Goal: Task Accomplishment & Management: Manage account settings

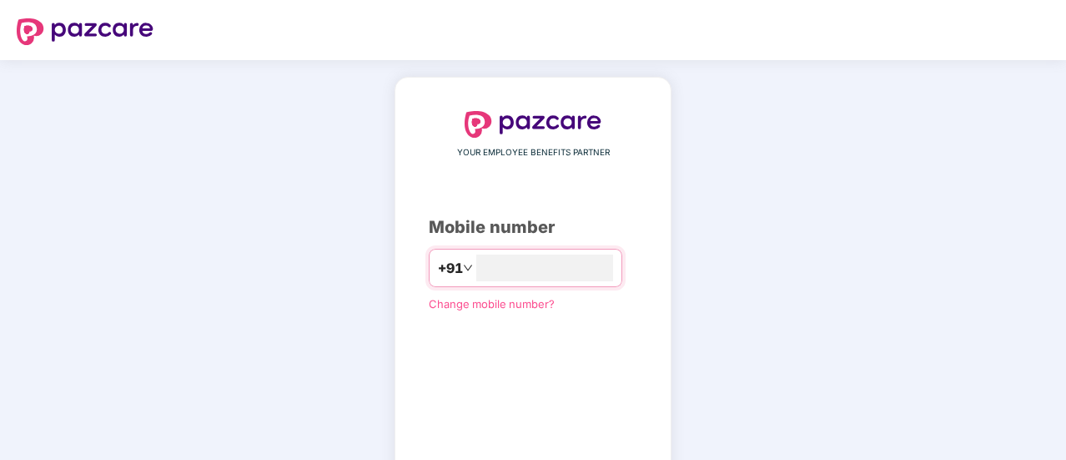
type input "**********"
click at [574, 265] on input "**********" at bounding box center [544, 267] width 137 height 27
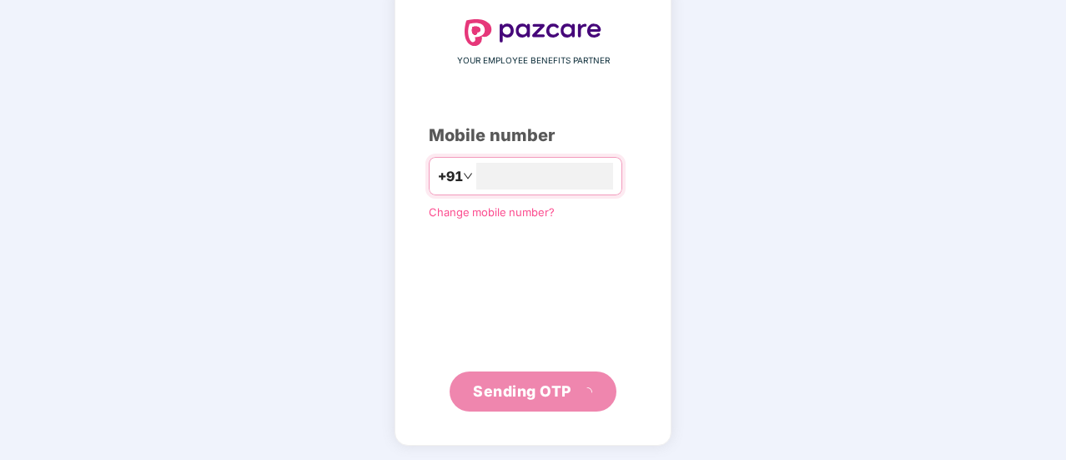
scroll to position [83, 0]
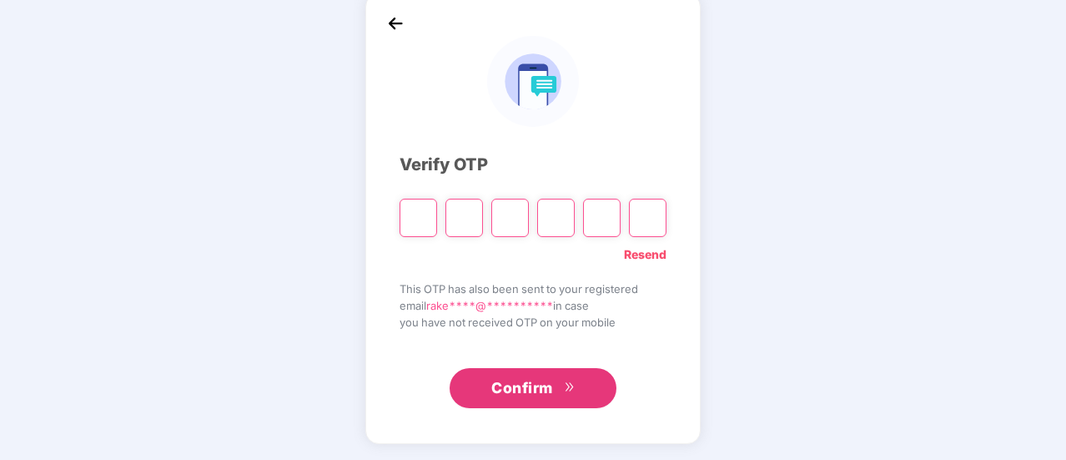
type input "*"
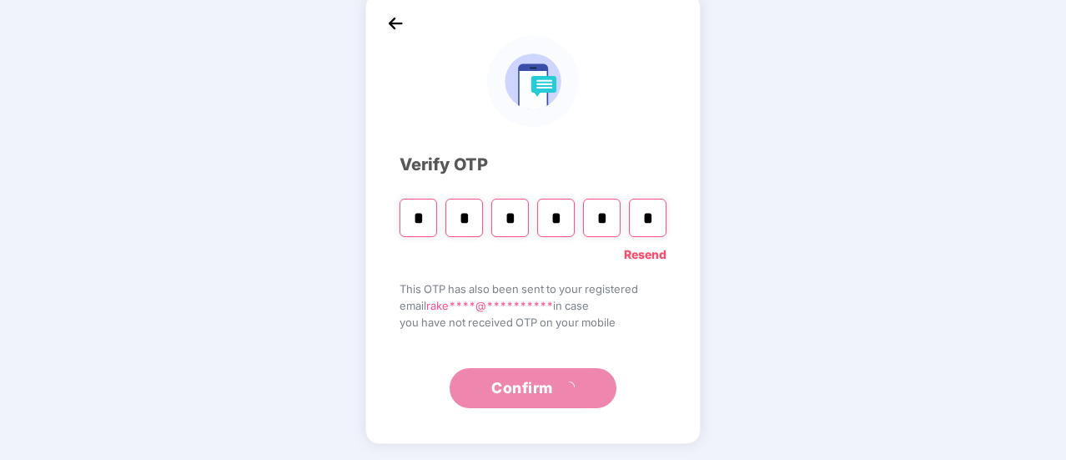
type input "*"
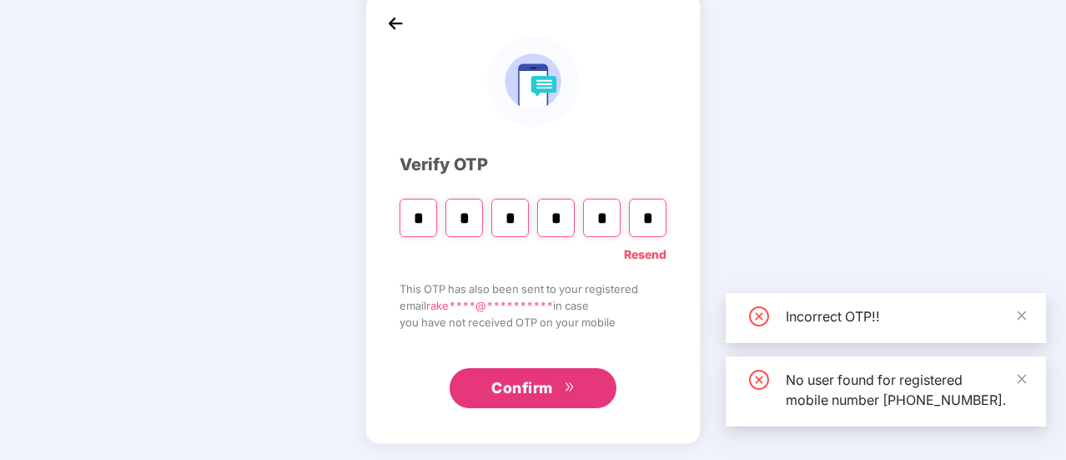
click at [541, 385] on span "Confirm" at bounding box center [522, 387] width 62 height 23
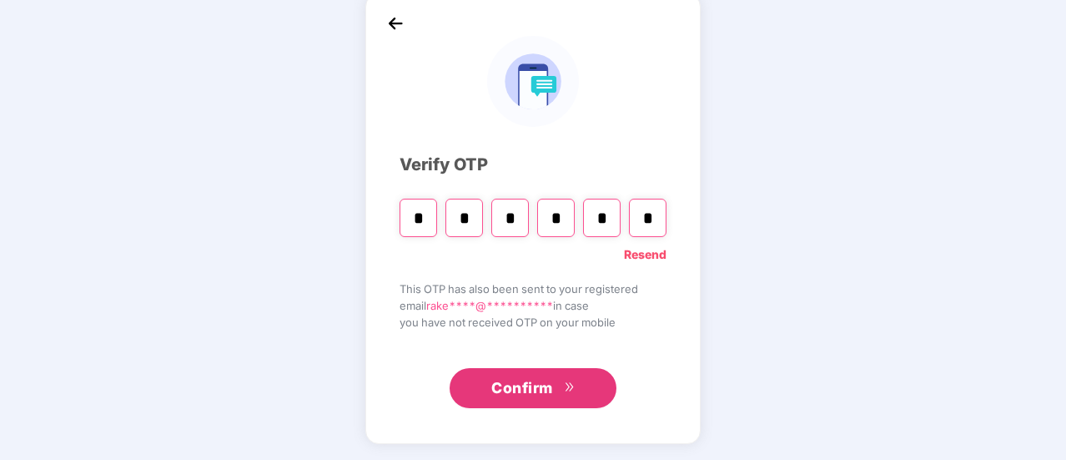
click at [425, 224] on input "*" at bounding box center [419, 218] width 38 height 38
type input "*"
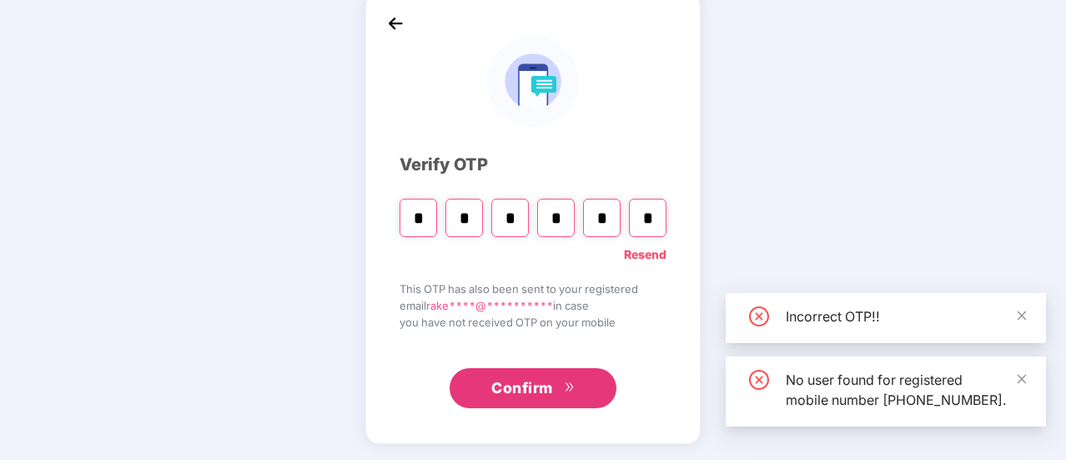
type input "*"
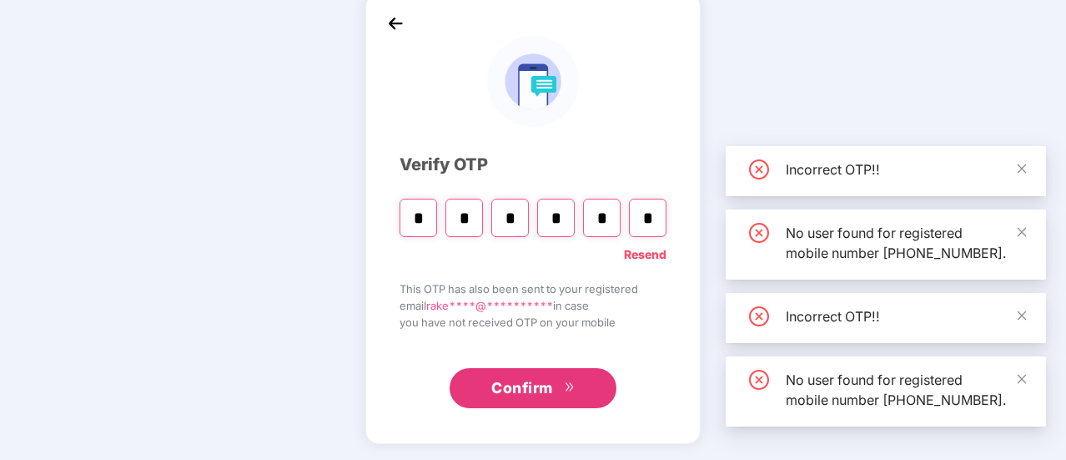
type input "*"
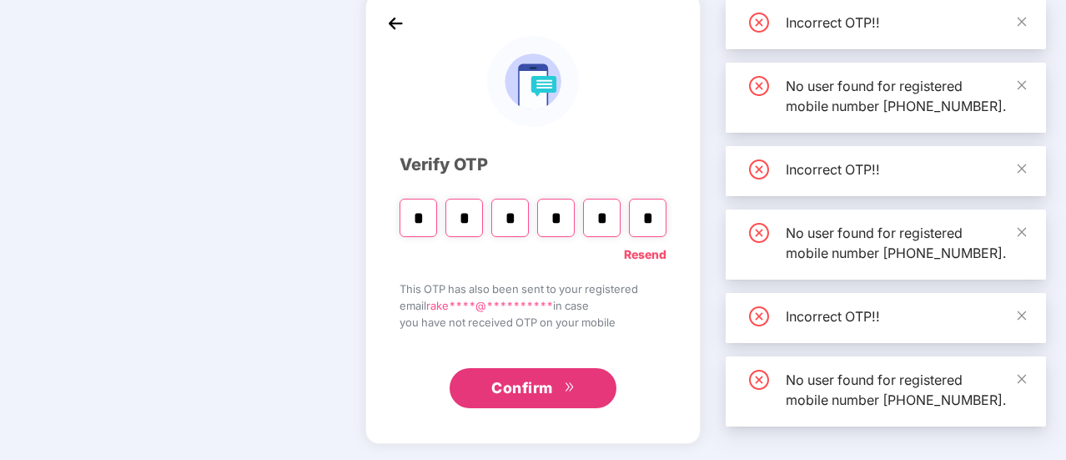
type input "*"
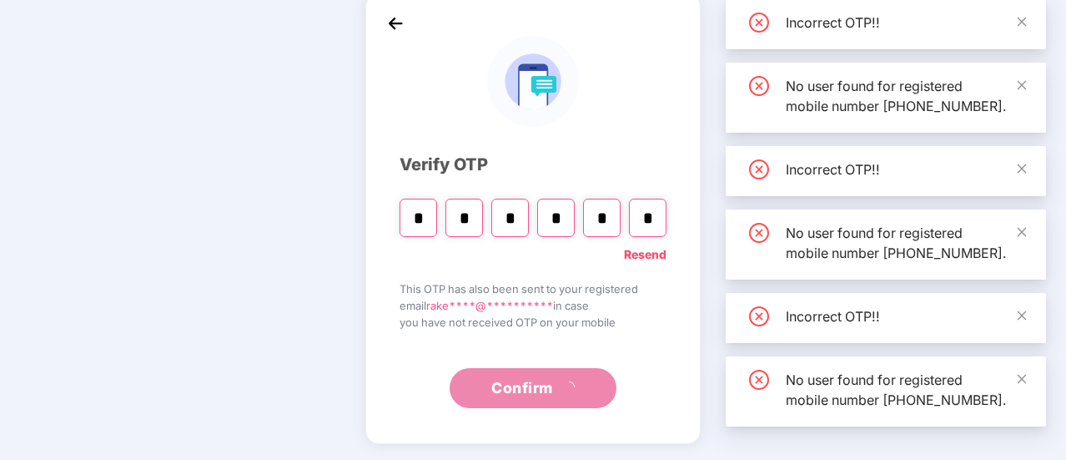
type input "*"
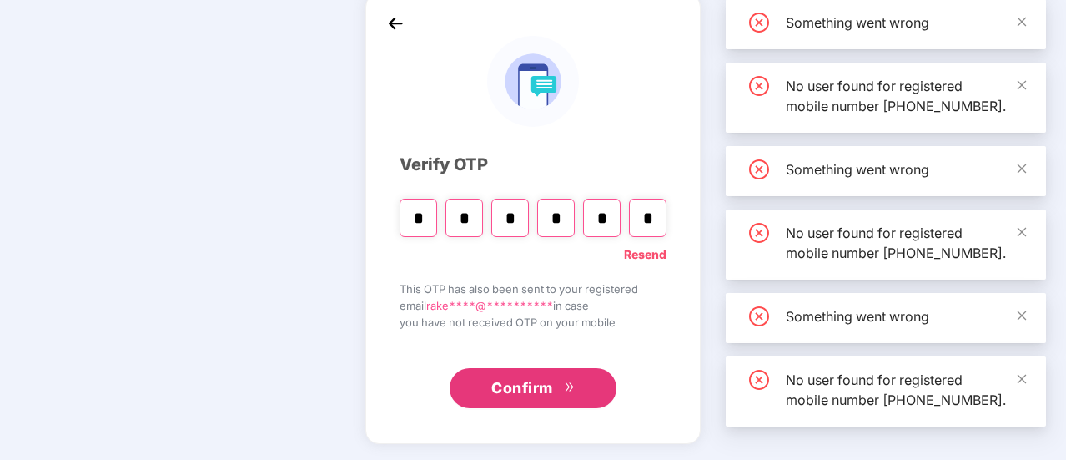
type input "*"
click at [530, 385] on span "Confirm" at bounding box center [522, 387] width 62 height 23
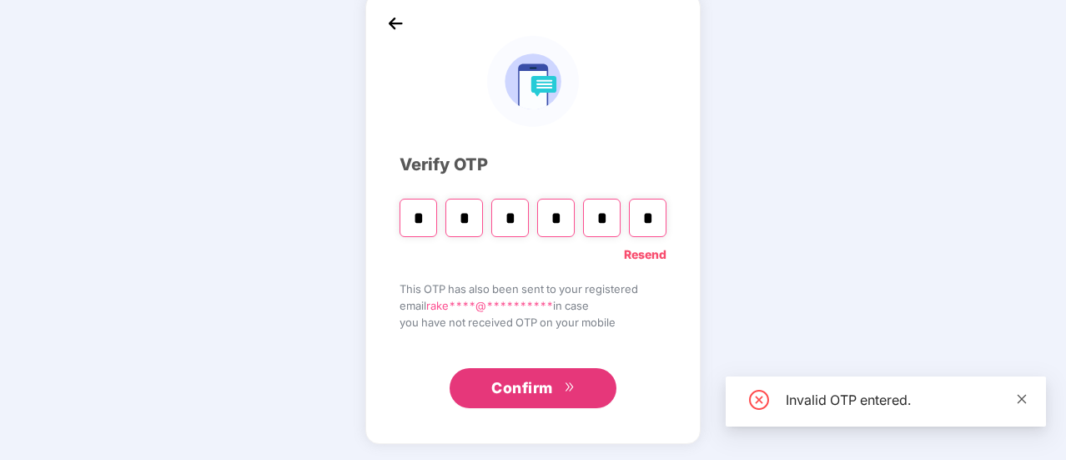
click at [1023, 398] on icon "close" at bounding box center [1022, 399] width 12 height 12
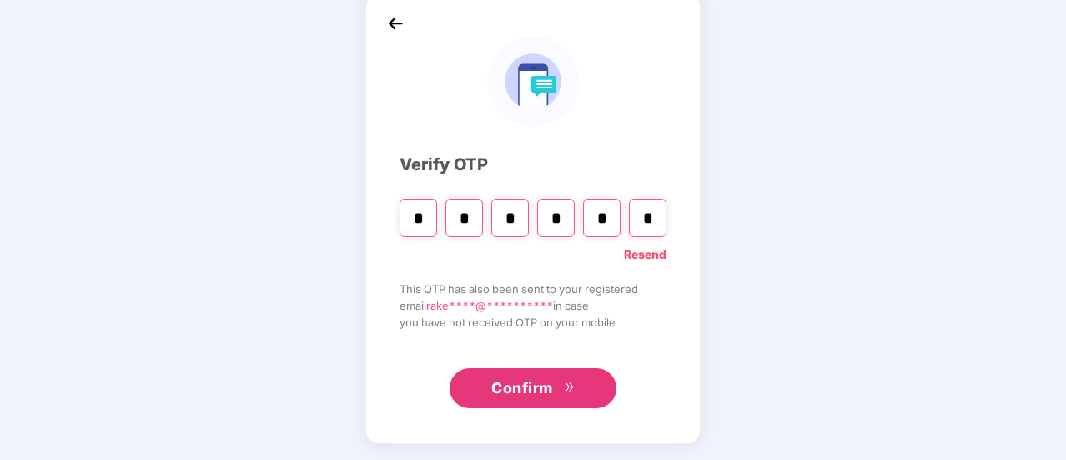
click at [495, 381] on span "Confirm" at bounding box center [522, 387] width 62 height 23
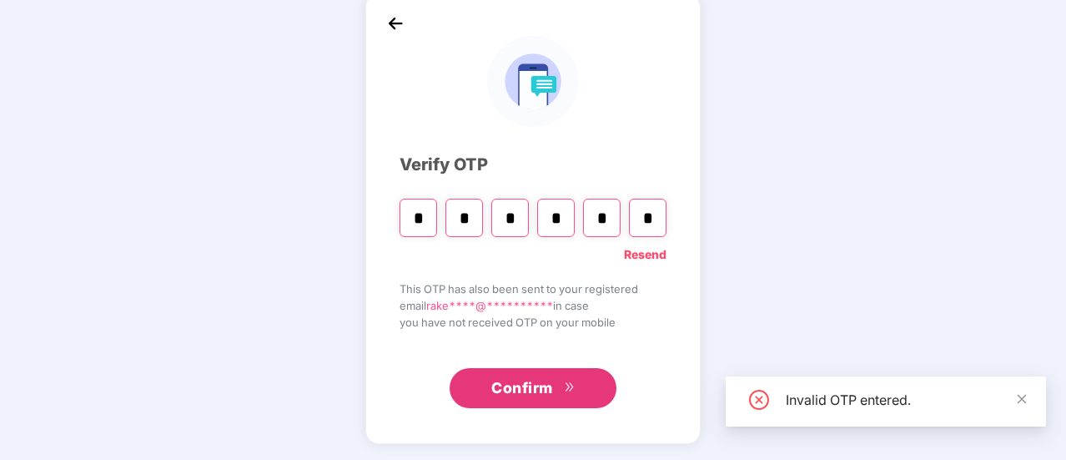
click at [1015, 396] on div "Invalid OTP entered." at bounding box center [906, 400] width 240 height 20
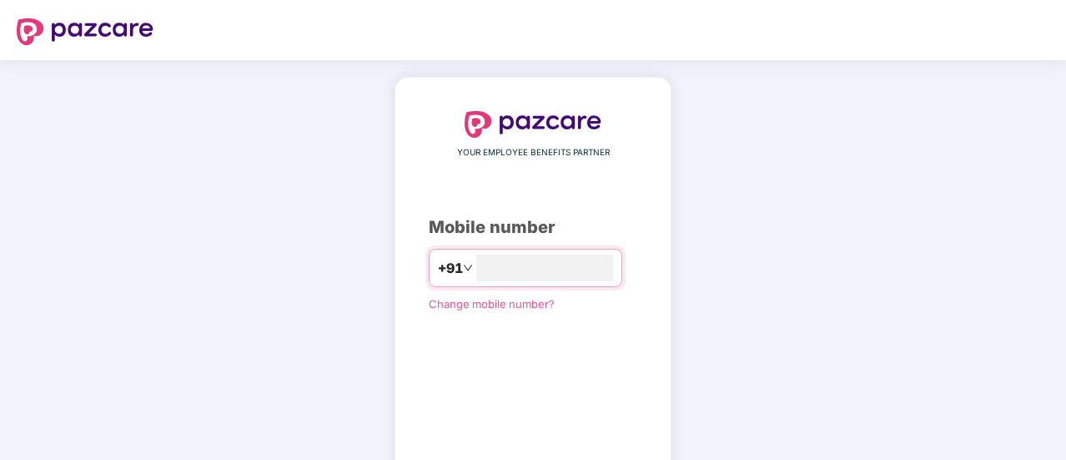
type input "**********"
drag, startPoint x: 1021, startPoint y: 6, endPoint x: 596, endPoint y: 263, distance: 496.9
click at [596, 263] on input "**********" at bounding box center [544, 267] width 137 height 27
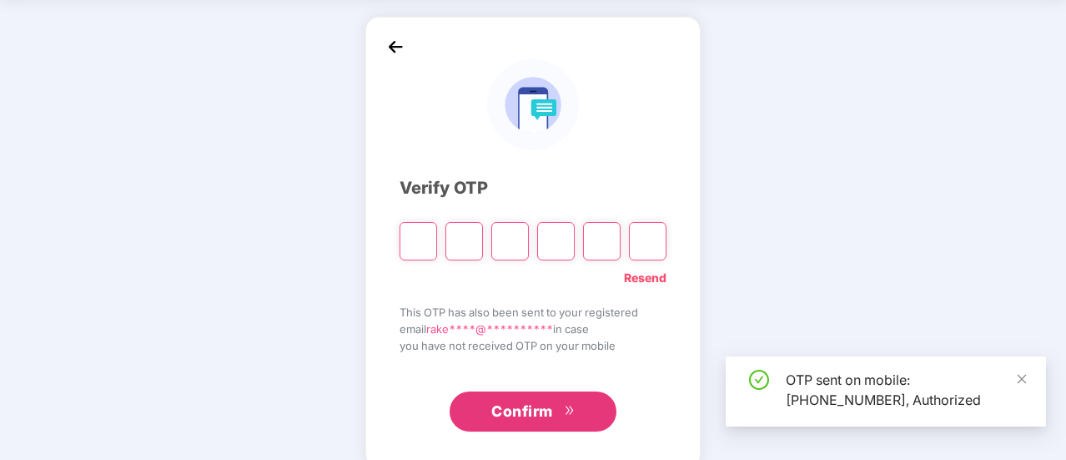
scroll to position [83, 0]
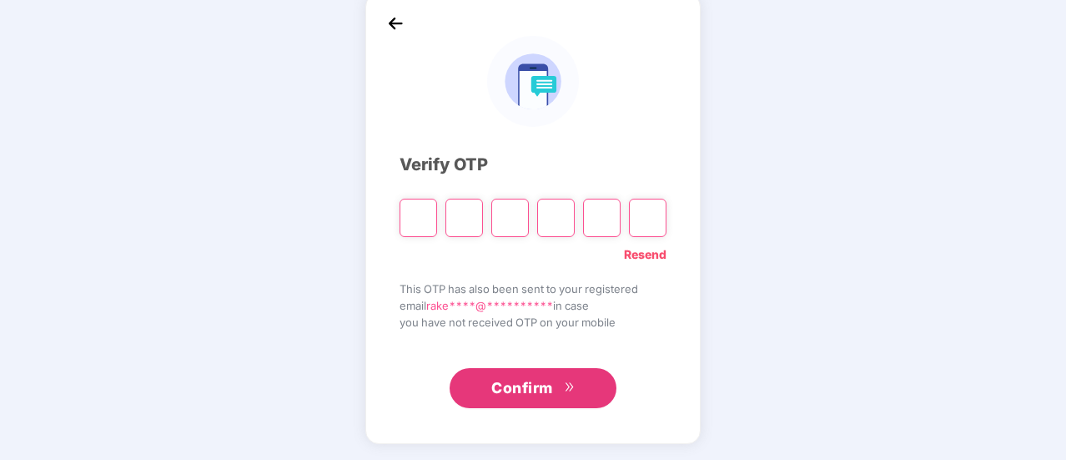
type input "*"
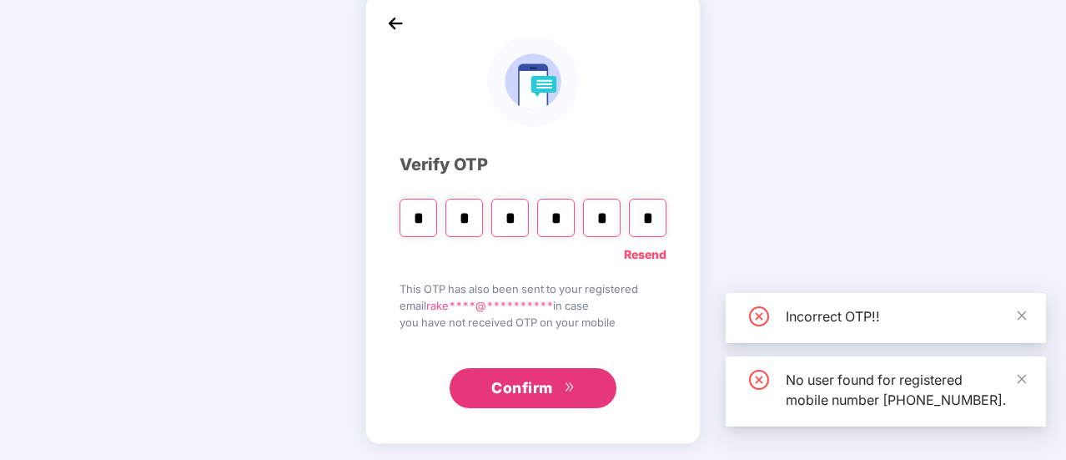
type input "*"
click at [571, 384] on icon "double-right" at bounding box center [569, 386] width 11 height 11
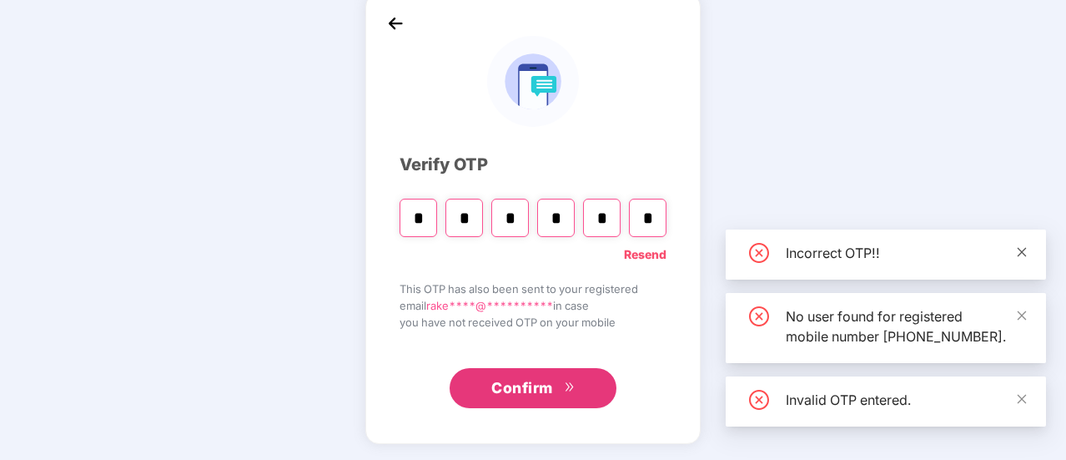
click at [1021, 246] on icon "close" at bounding box center [1022, 252] width 12 height 12
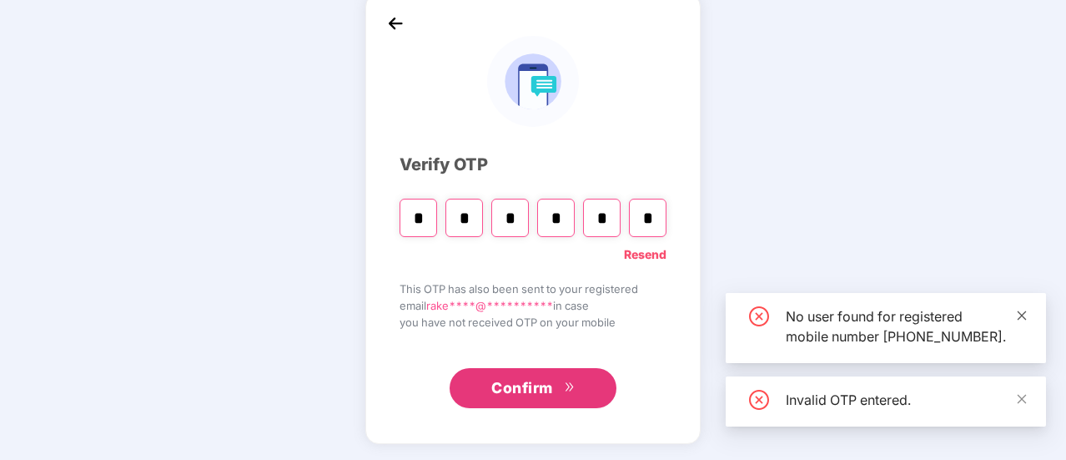
click at [1019, 309] on icon "close" at bounding box center [1022, 315] width 12 height 12
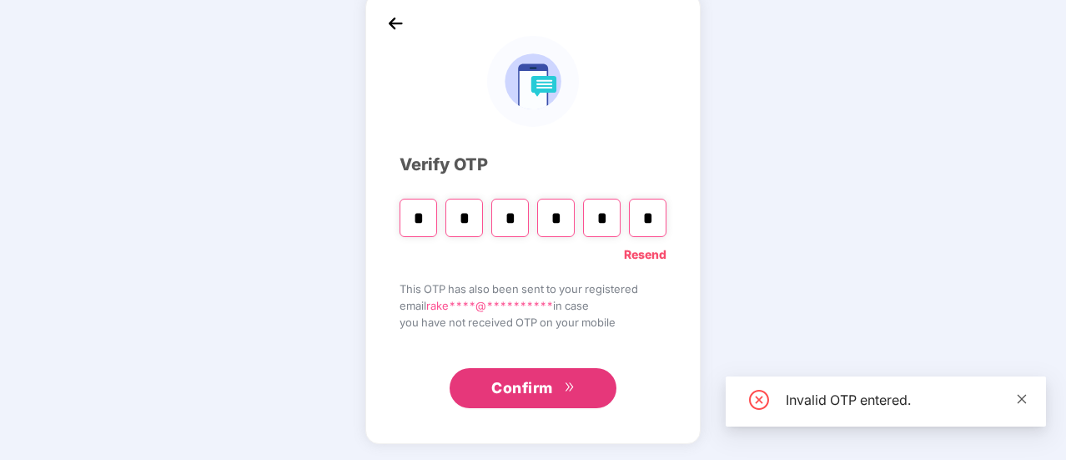
click at [1019, 400] on icon "close" at bounding box center [1022, 399] width 12 height 12
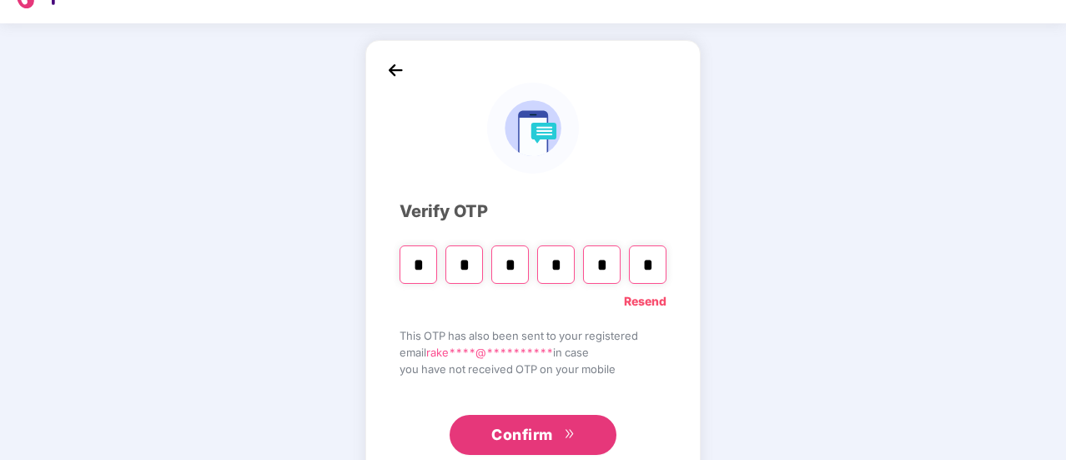
scroll to position [0, 0]
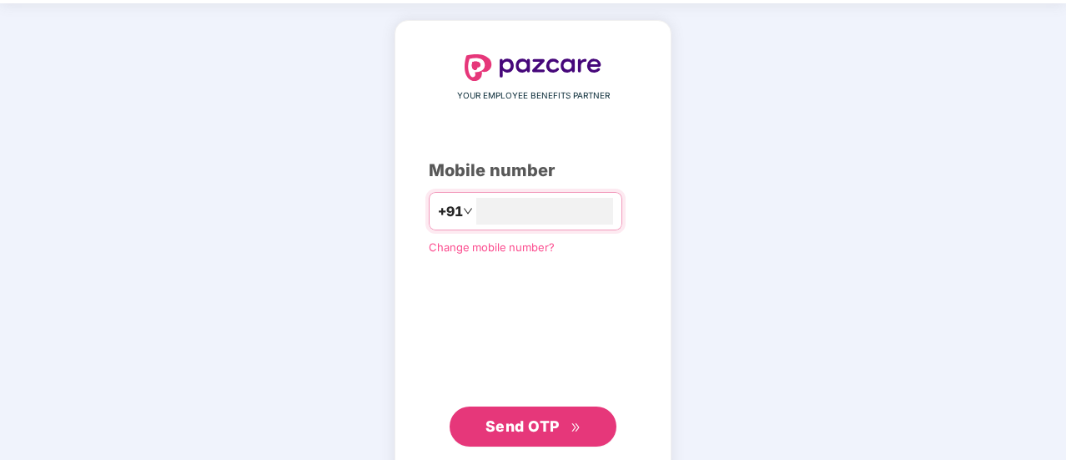
scroll to position [92, 0]
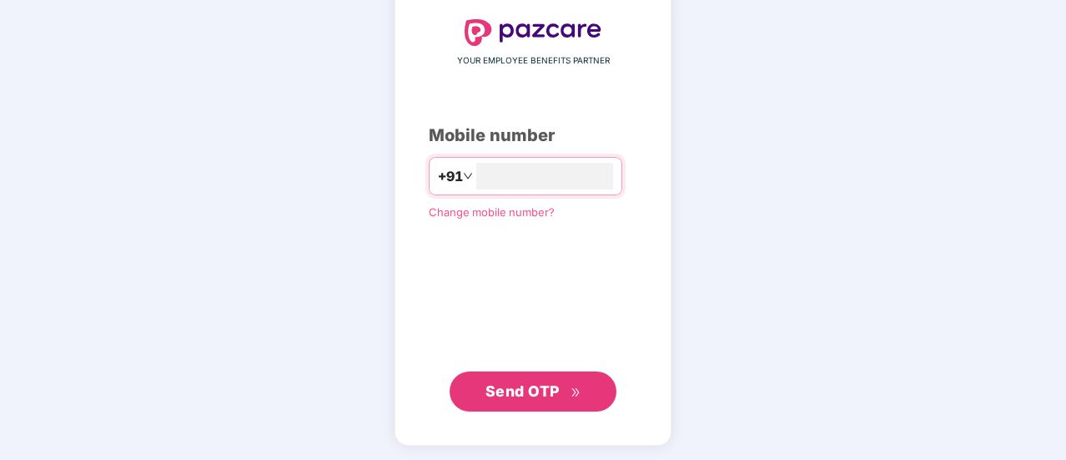
type input "**********"
click at [525, 403] on button "Send OTP" at bounding box center [533, 391] width 167 height 40
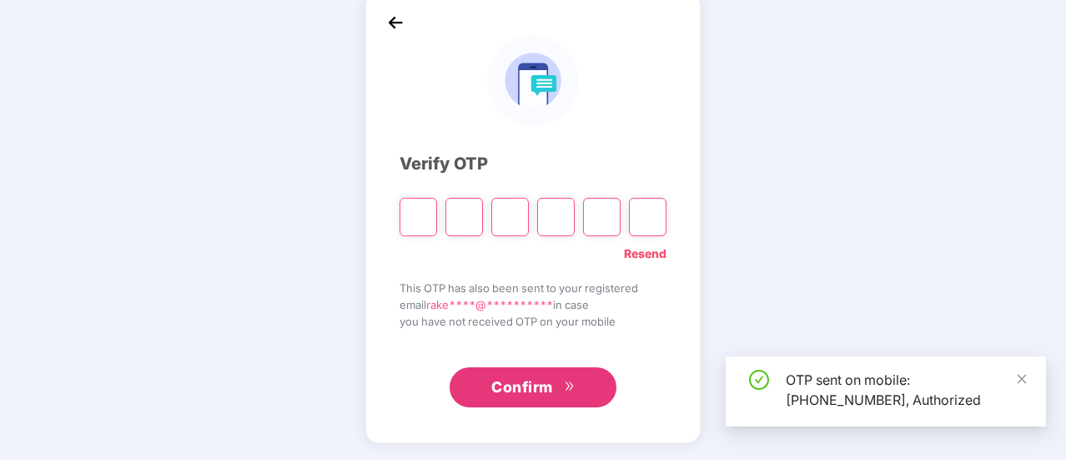
scroll to position [83, 0]
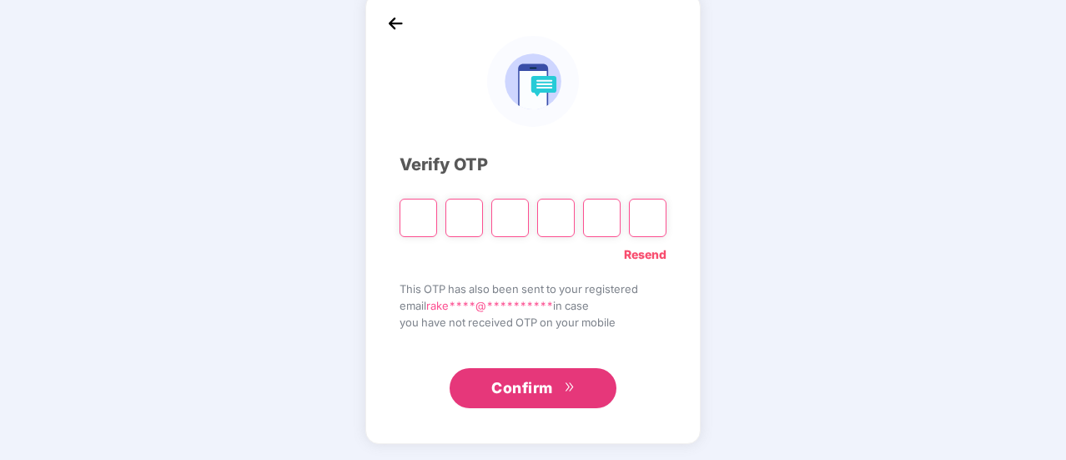
type input "*"
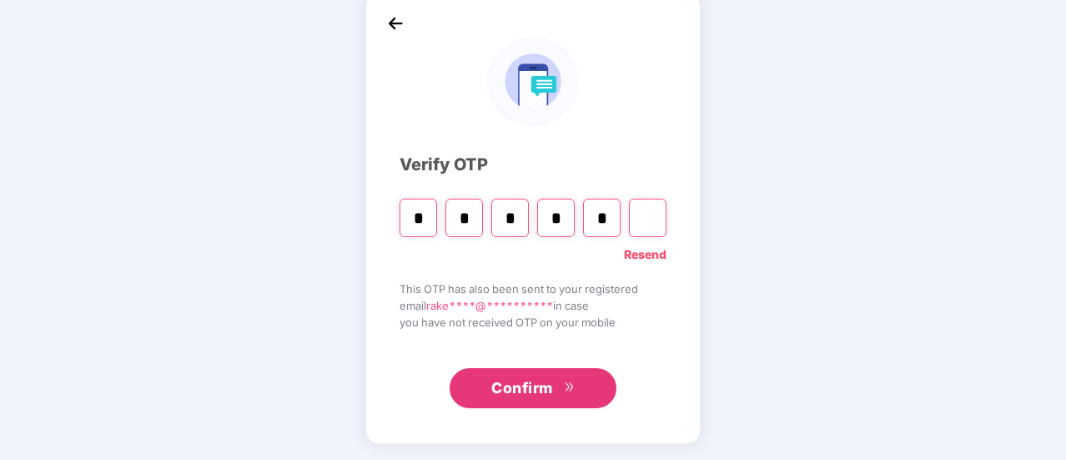
type input "*"
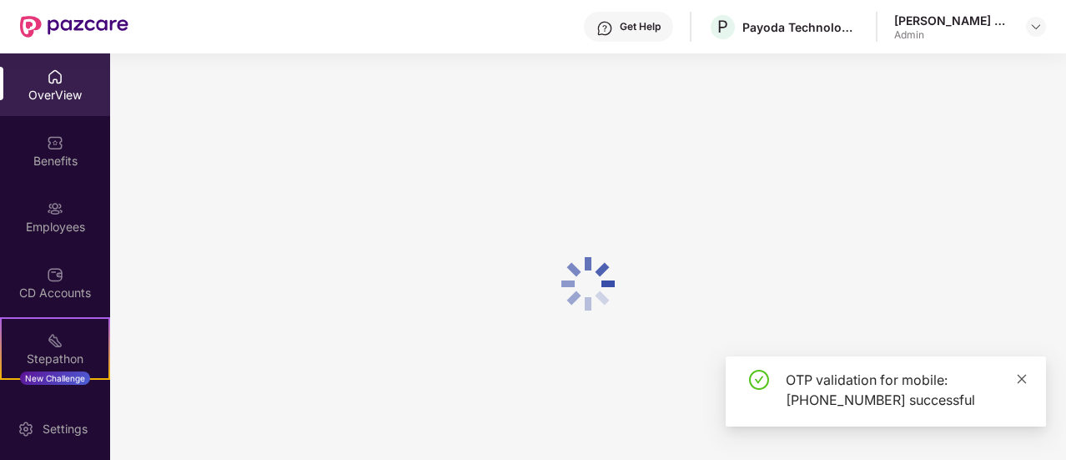
click at [1023, 380] on icon "close" at bounding box center [1022, 378] width 9 height 9
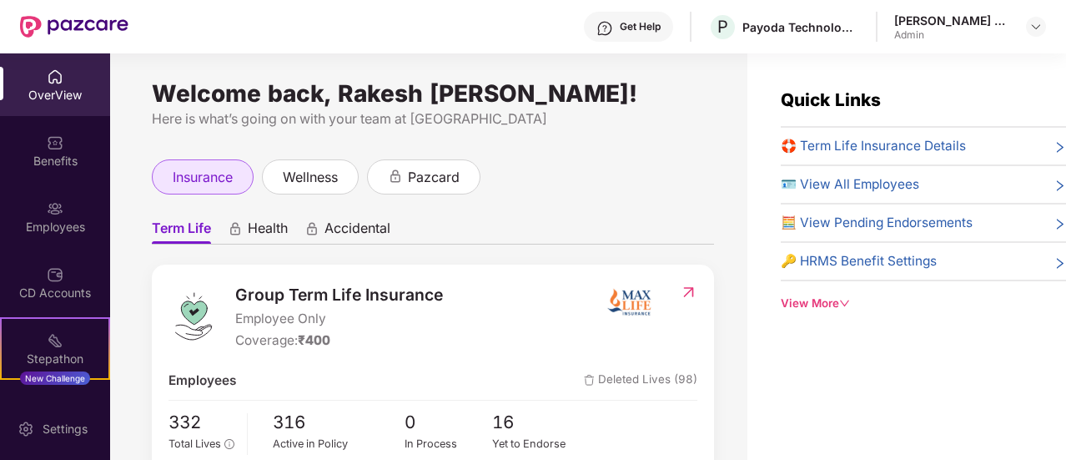
click at [199, 188] on span "insurance" at bounding box center [203, 177] width 60 height 21
click at [189, 188] on span "insurance" at bounding box center [203, 177] width 60 height 21
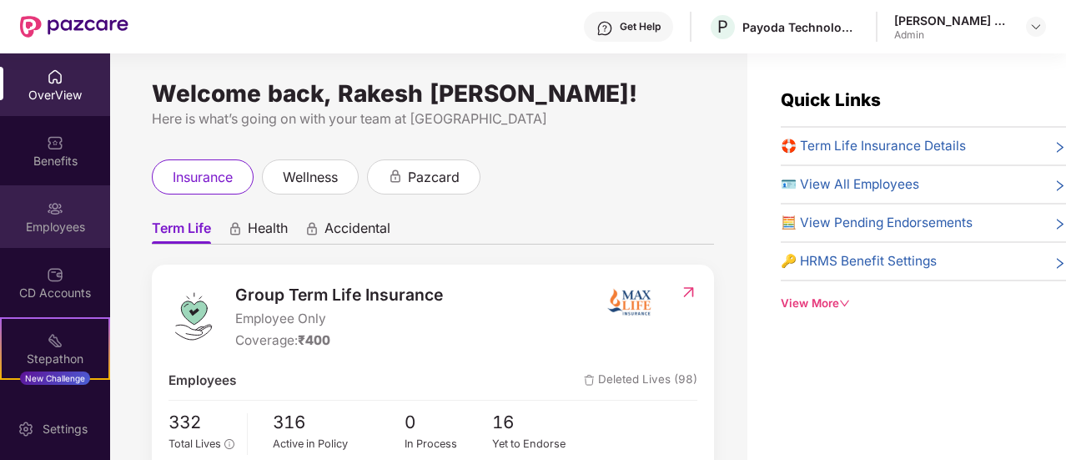
click at [58, 219] on div "Employees" at bounding box center [55, 227] width 110 height 17
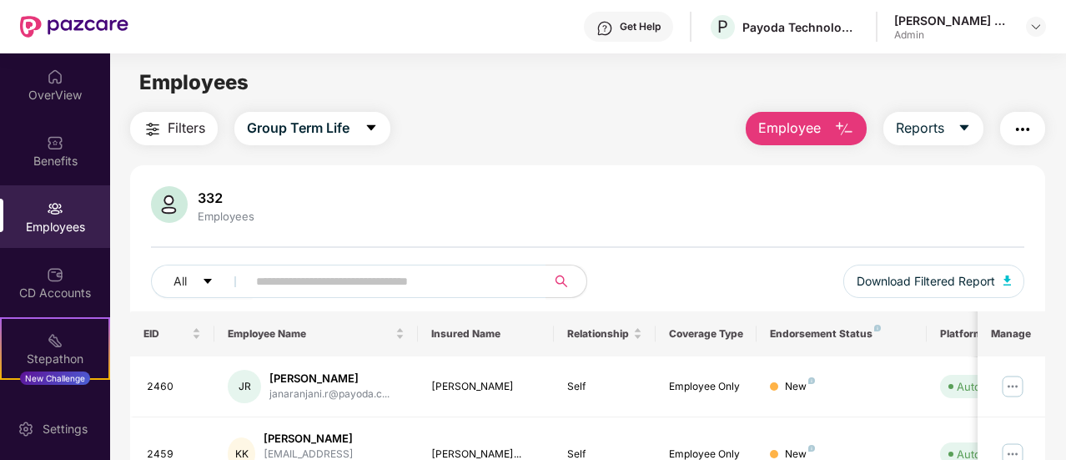
click at [850, 134] on img "button" at bounding box center [844, 129] width 20 height 20
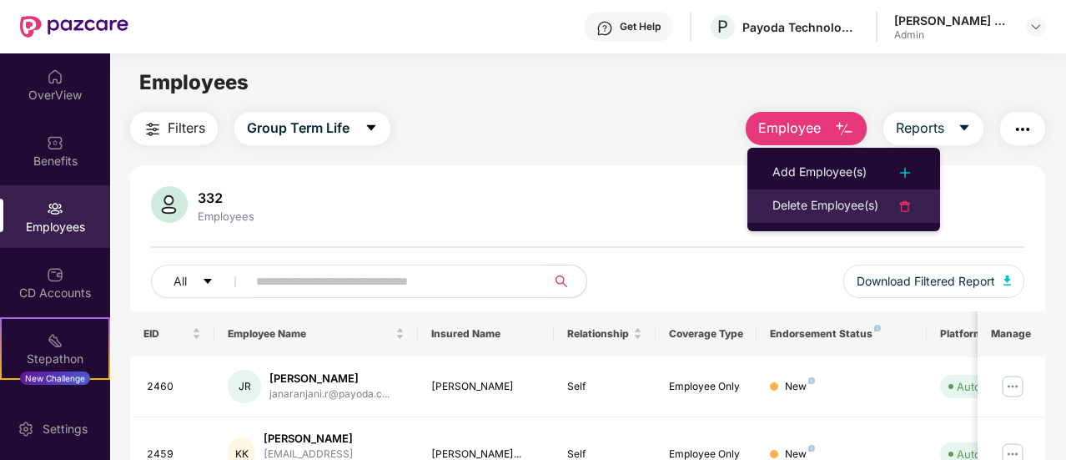
click at [902, 206] on img at bounding box center [905, 206] width 20 height 20
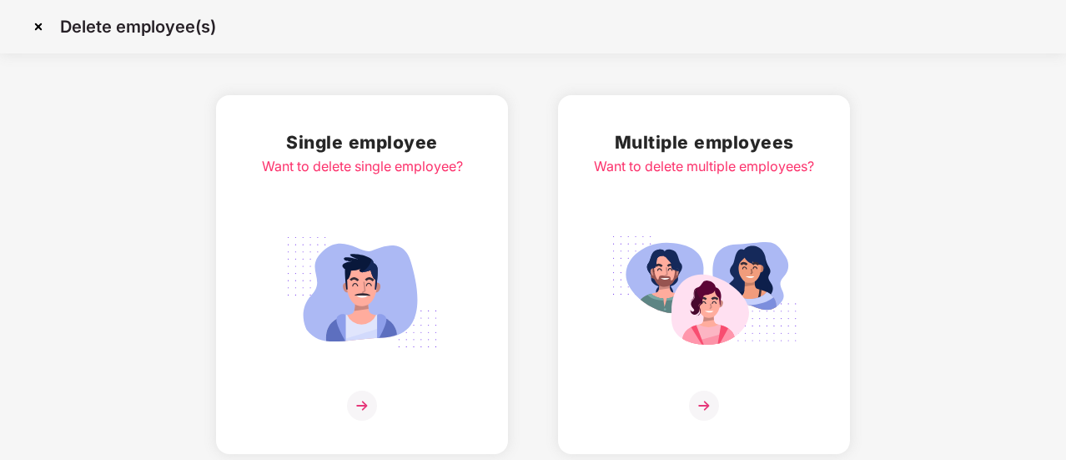
click at [706, 404] on img at bounding box center [704, 405] width 30 height 30
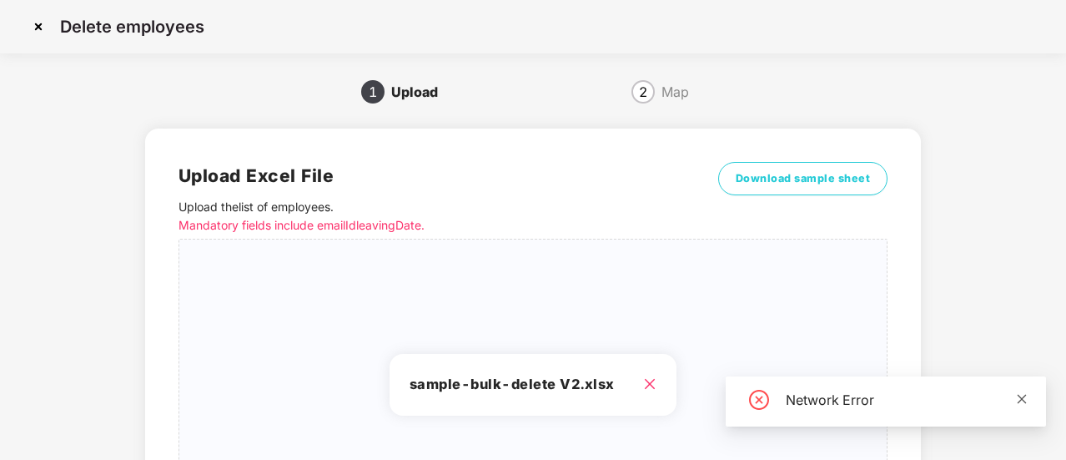
click at [1017, 398] on icon "close" at bounding box center [1022, 399] width 12 height 12
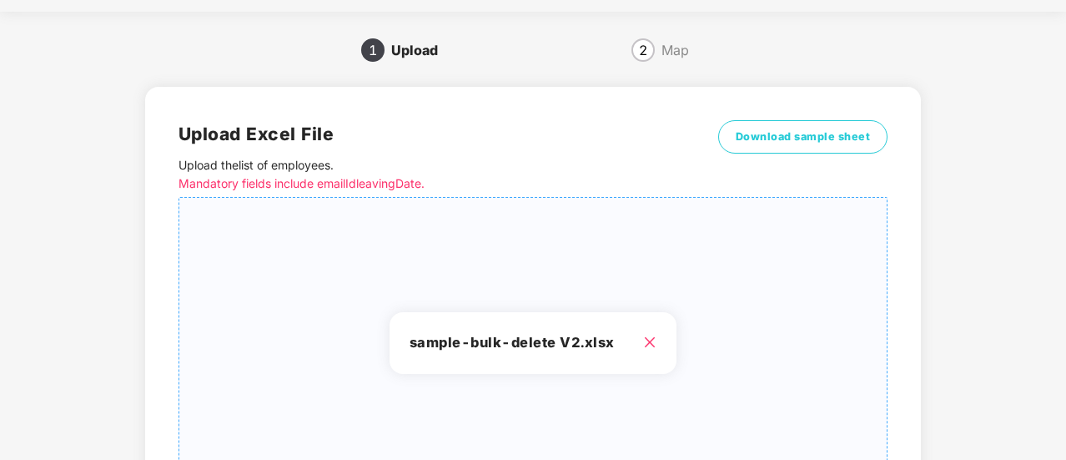
scroll to position [209, 0]
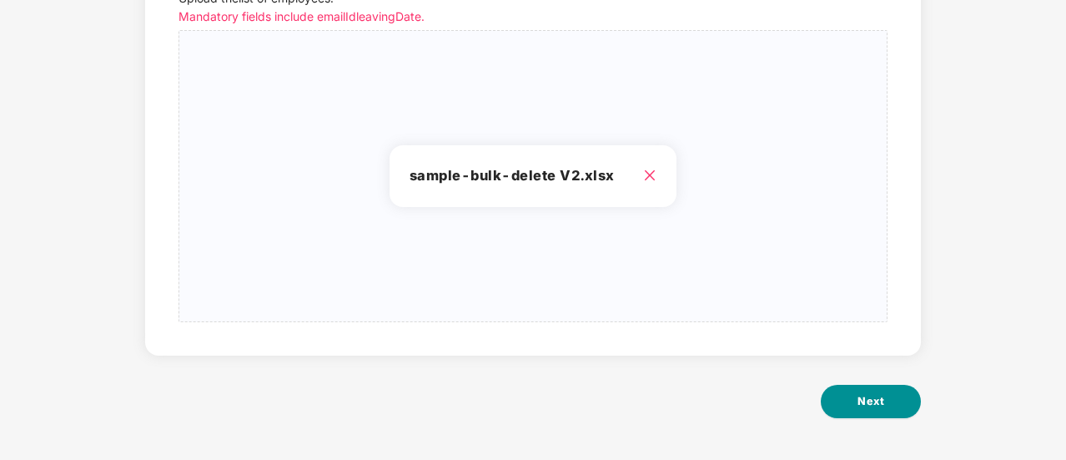
click at [860, 400] on span "Next" at bounding box center [870, 401] width 27 height 17
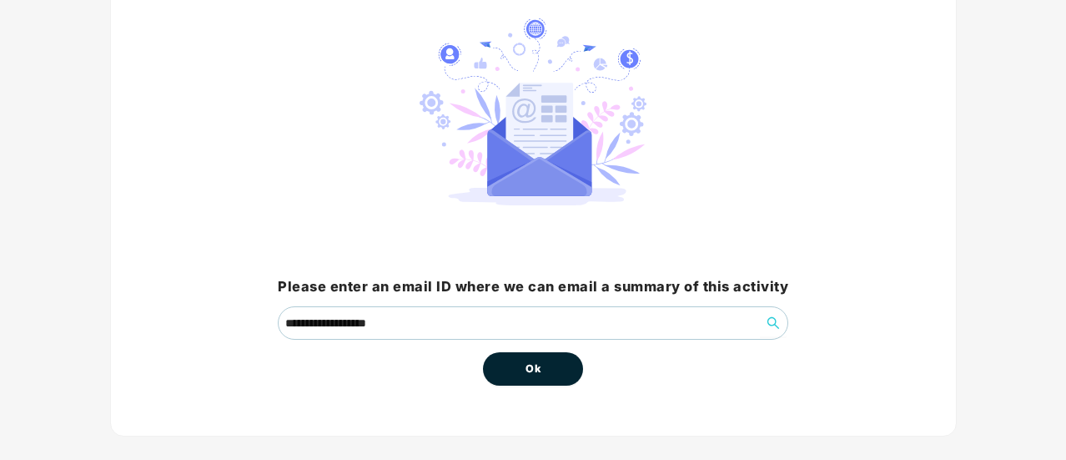
scroll to position [155, 0]
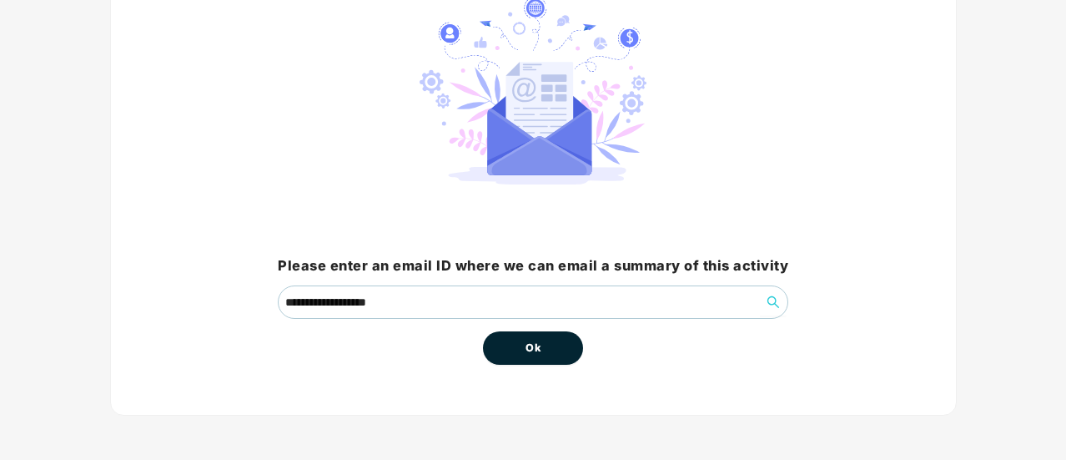
click at [542, 361] on button "Ok" at bounding box center [533, 347] width 100 height 33
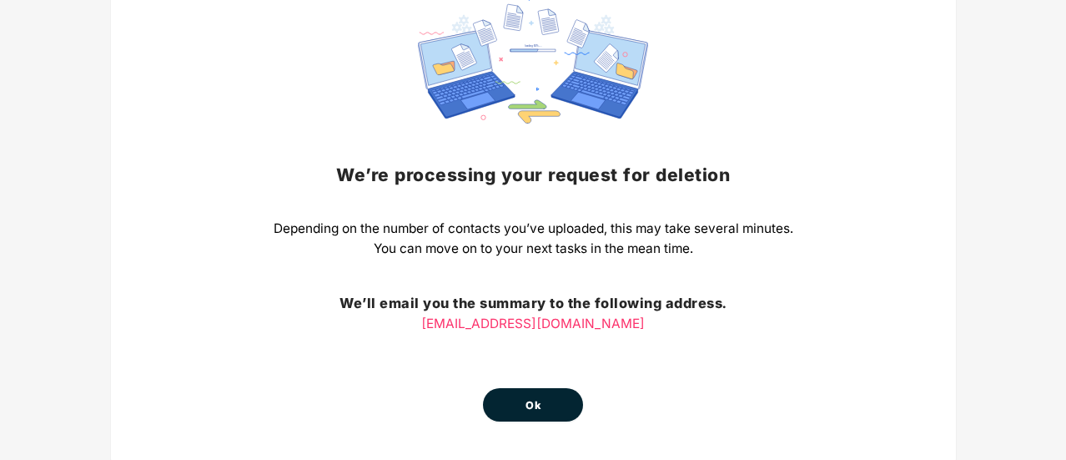
click at [545, 404] on button "Ok" at bounding box center [533, 404] width 100 height 33
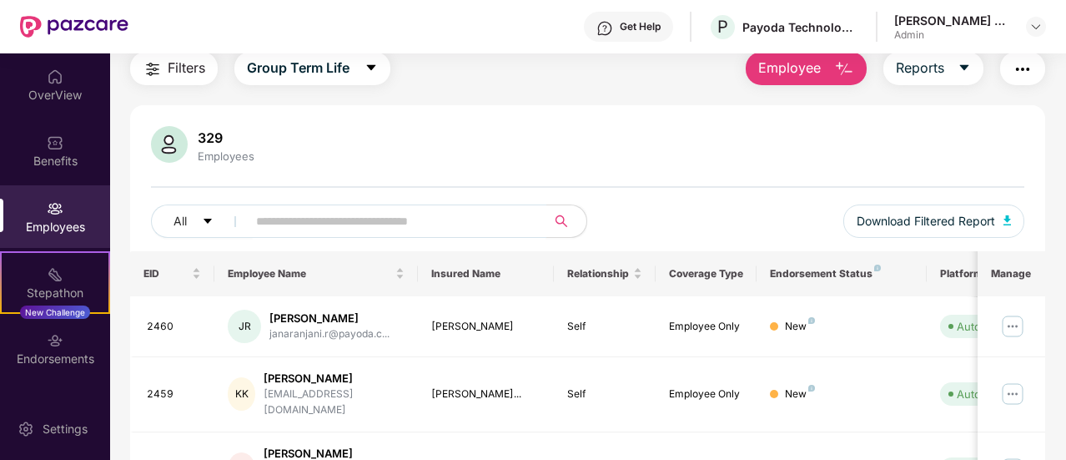
scroll to position [167, 0]
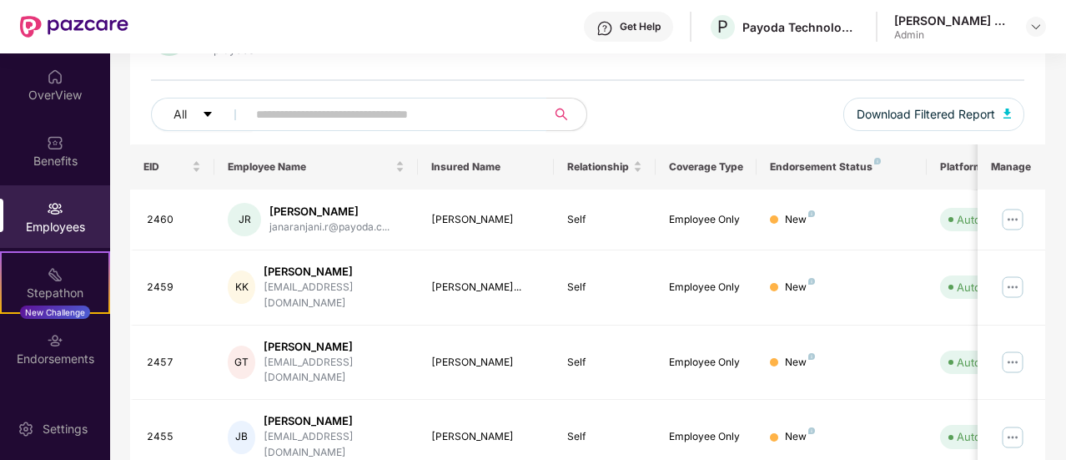
click at [365, 112] on input "text" at bounding box center [390, 114] width 268 height 25
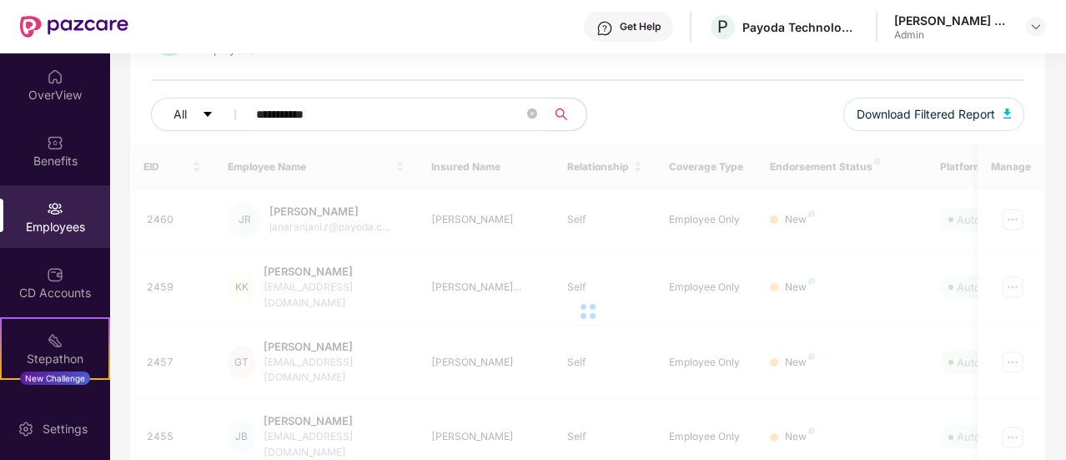
type input "**********"
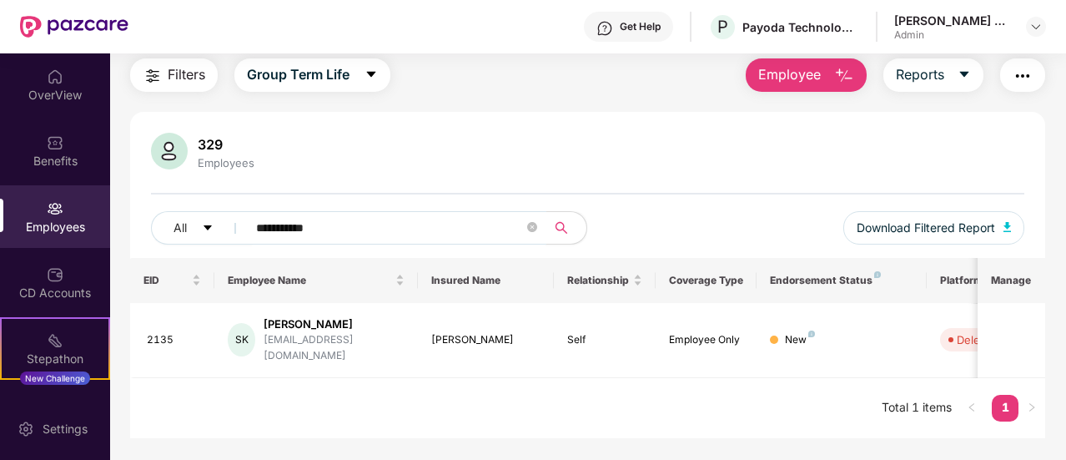
scroll to position [53, 0]
click at [837, 68] on img "button" at bounding box center [844, 76] width 20 height 20
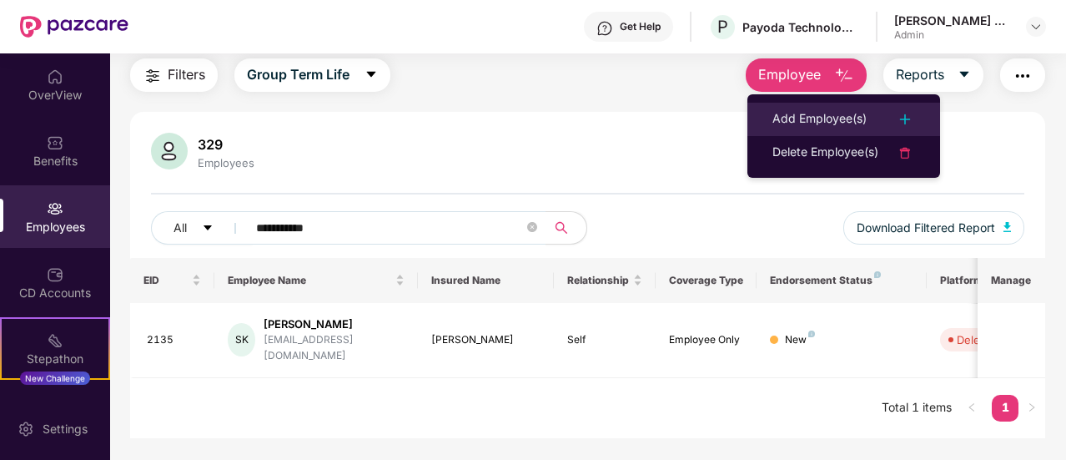
click at [904, 114] on img at bounding box center [905, 119] width 20 height 20
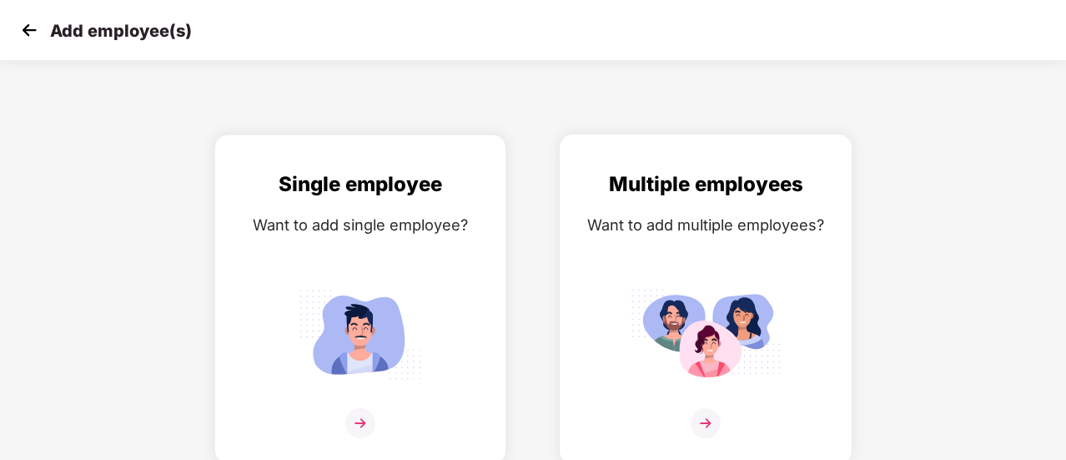
scroll to position [12, 0]
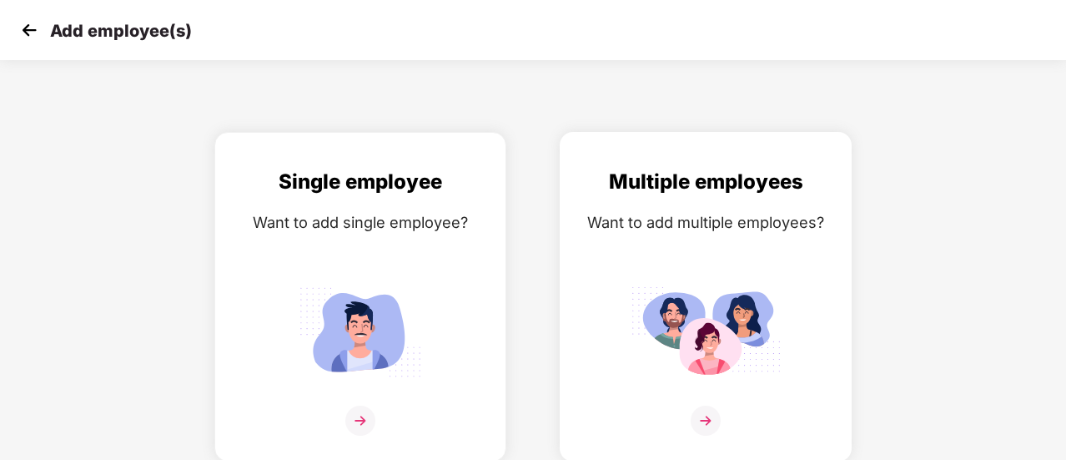
click at [703, 420] on img at bounding box center [706, 420] width 30 height 30
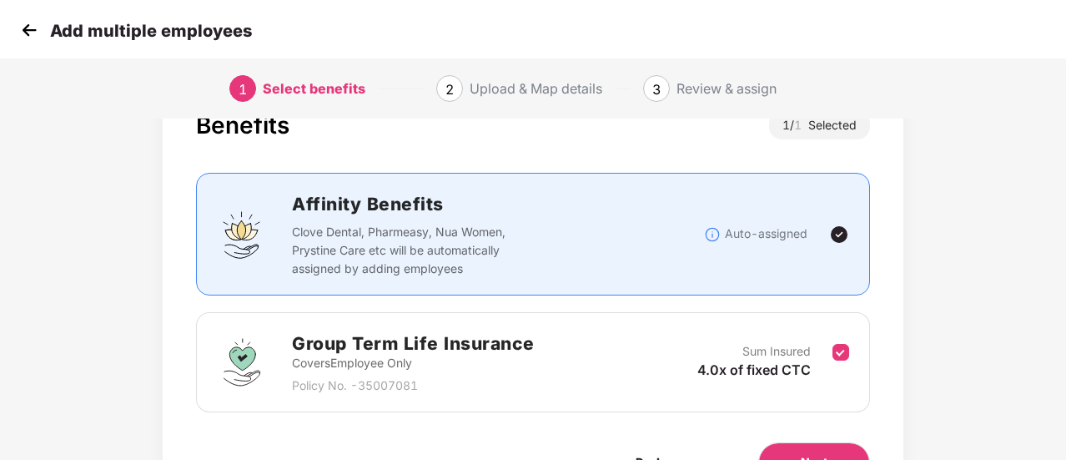
scroll to position [0, 0]
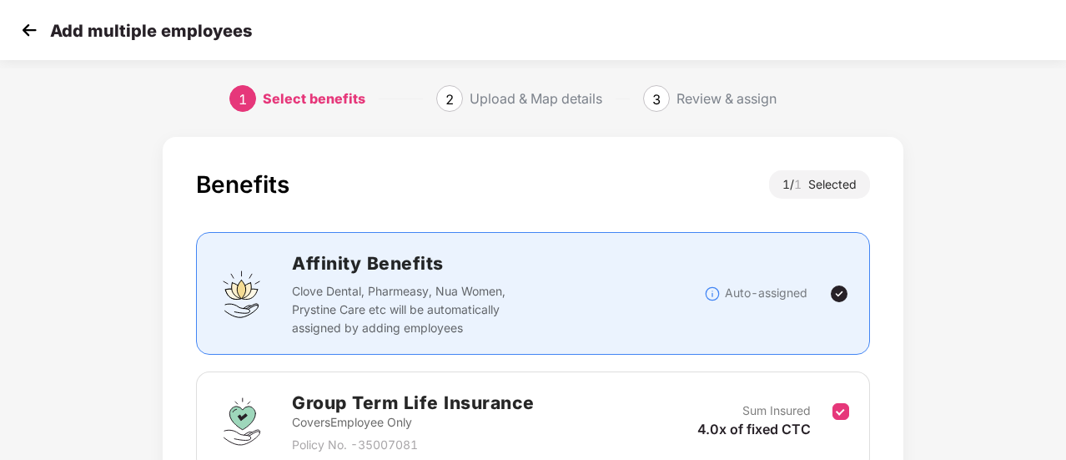
click at [32, 33] on img at bounding box center [29, 30] width 25 height 25
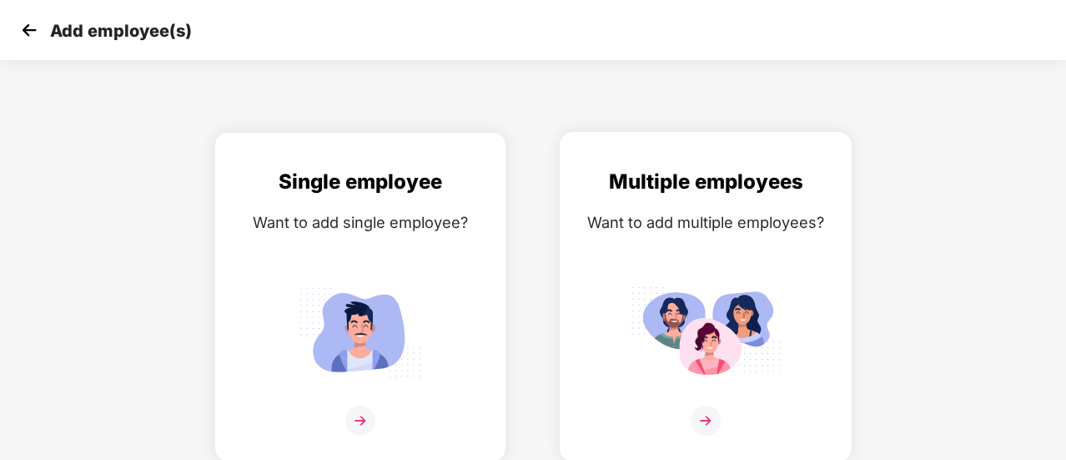
click at [706, 415] on img at bounding box center [706, 420] width 30 height 30
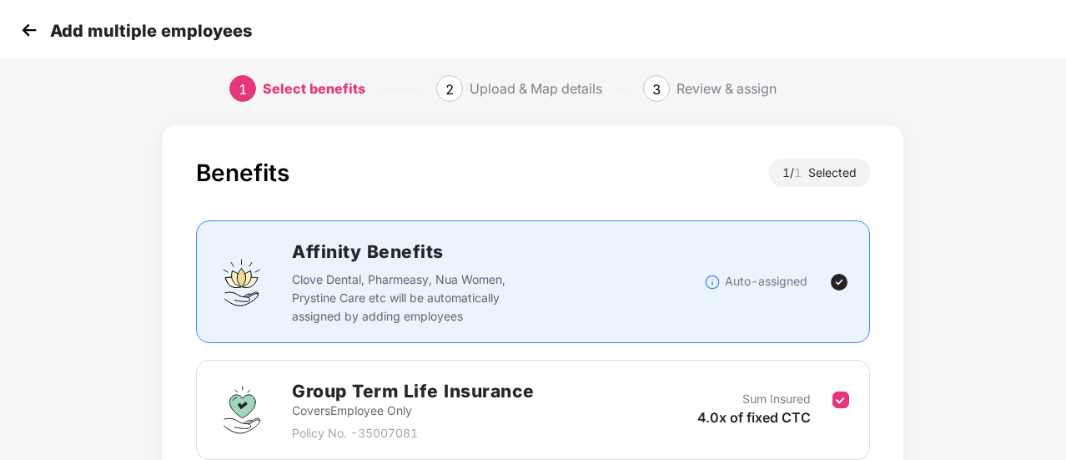
click at [839, 176] on div "1 / 1 Selected" at bounding box center [819, 172] width 101 height 28
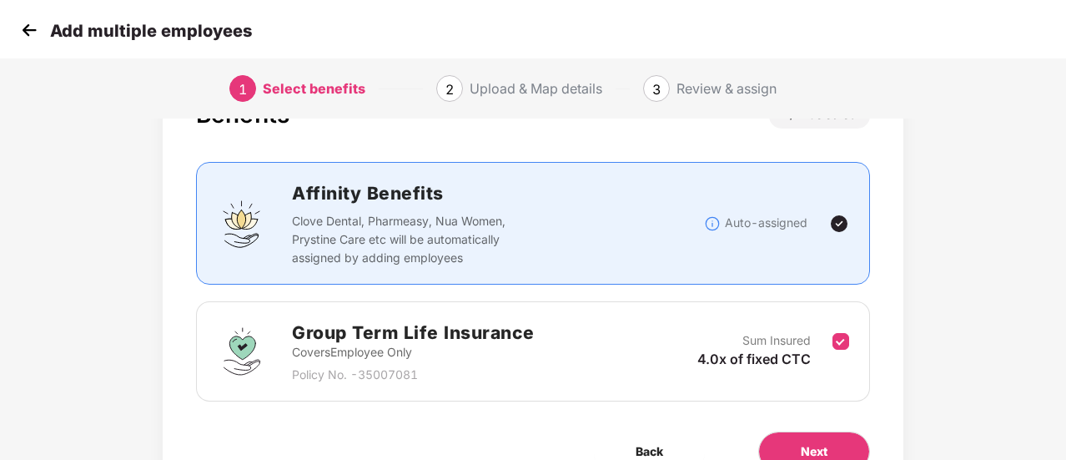
scroll to position [95, 0]
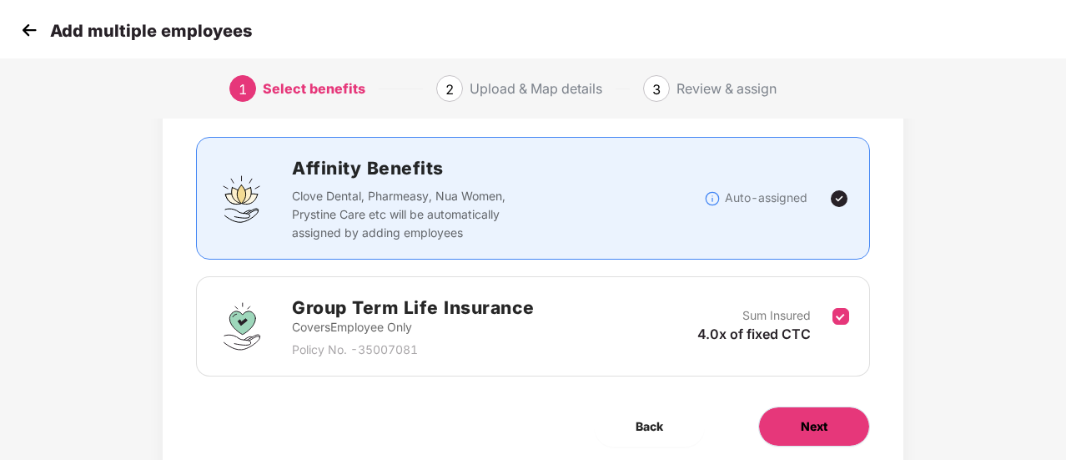
click at [810, 420] on span "Next" at bounding box center [814, 426] width 27 height 18
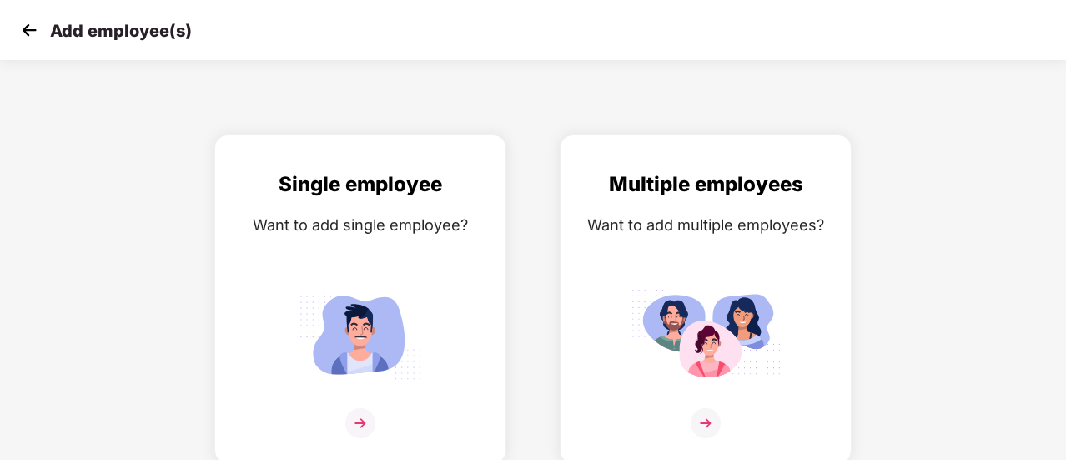
scroll to position [12, 0]
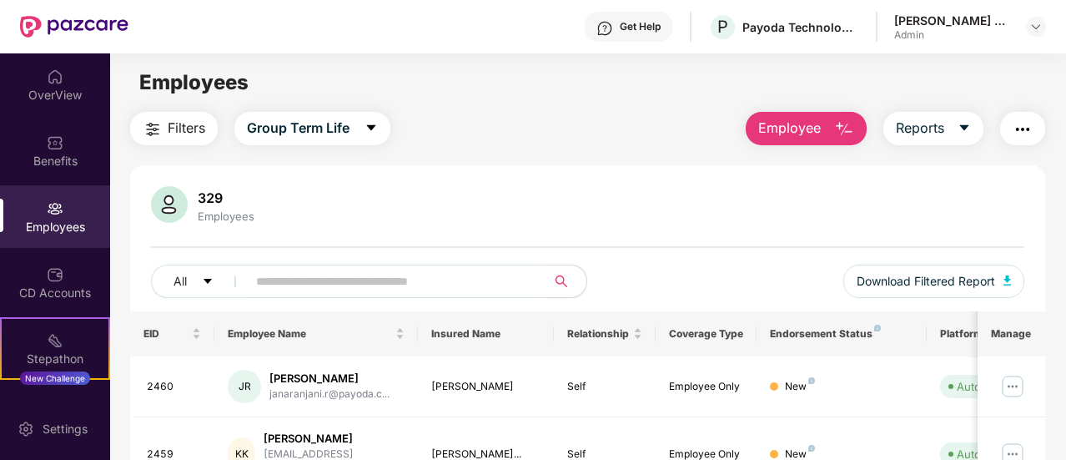
click at [835, 123] on img "button" at bounding box center [844, 129] width 20 height 20
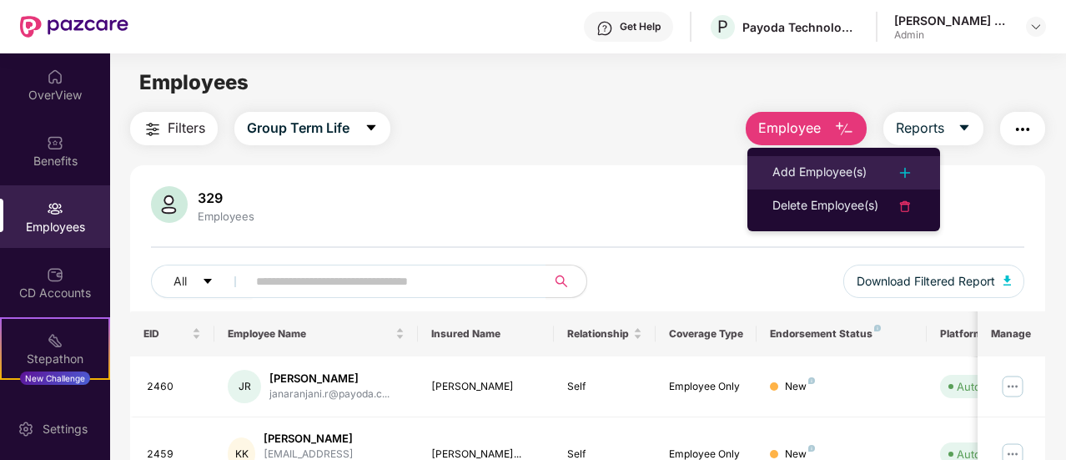
click at [908, 174] on img at bounding box center [905, 173] width 20 height 20
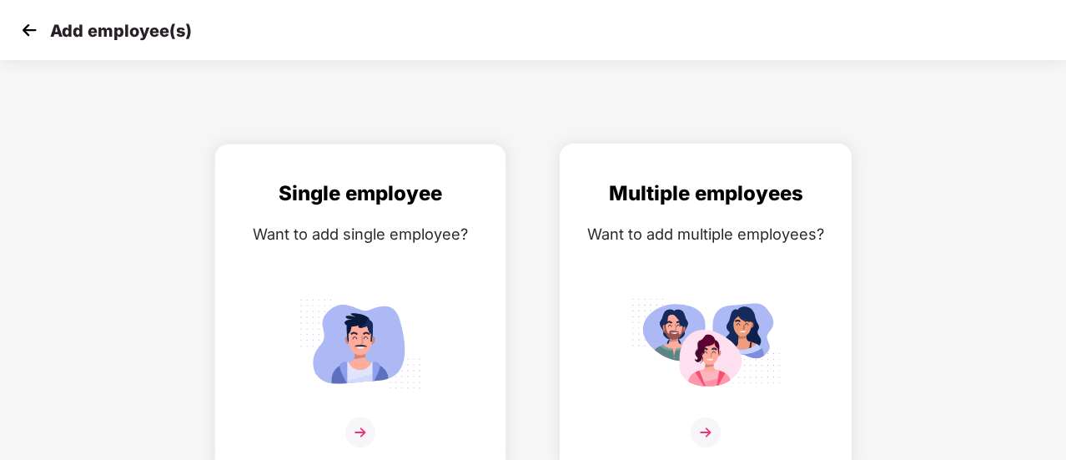
scroll to position [12, 0]
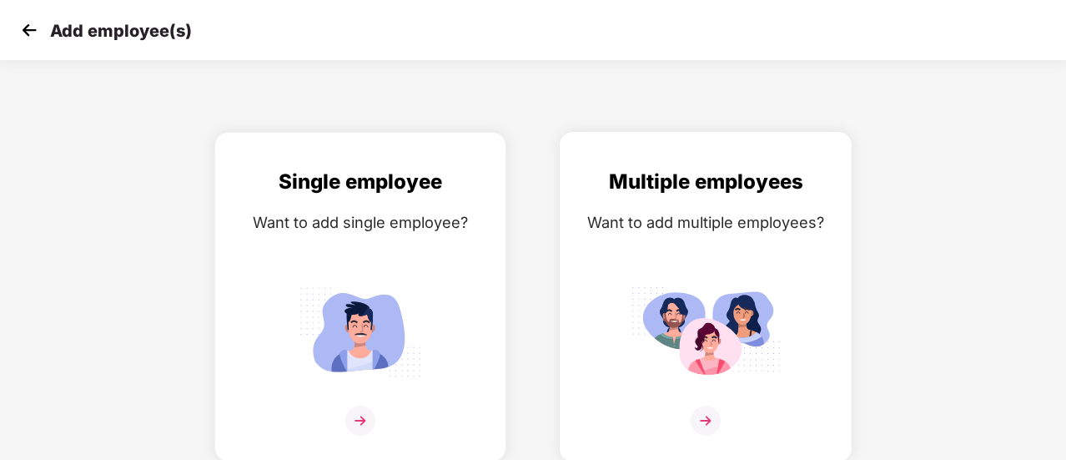
click at [706, 415] on img at bounding box center [706, 420] width 30 height 30
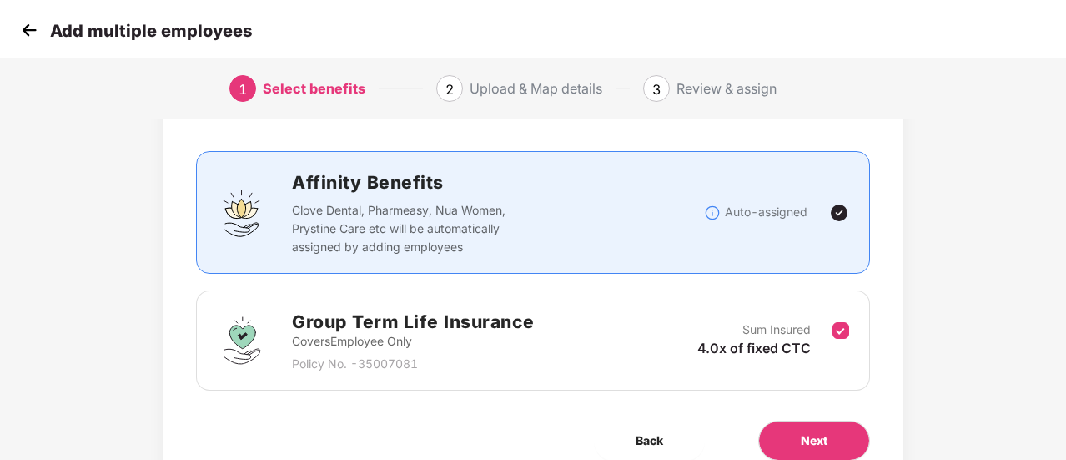
scroll to position [155, 0]
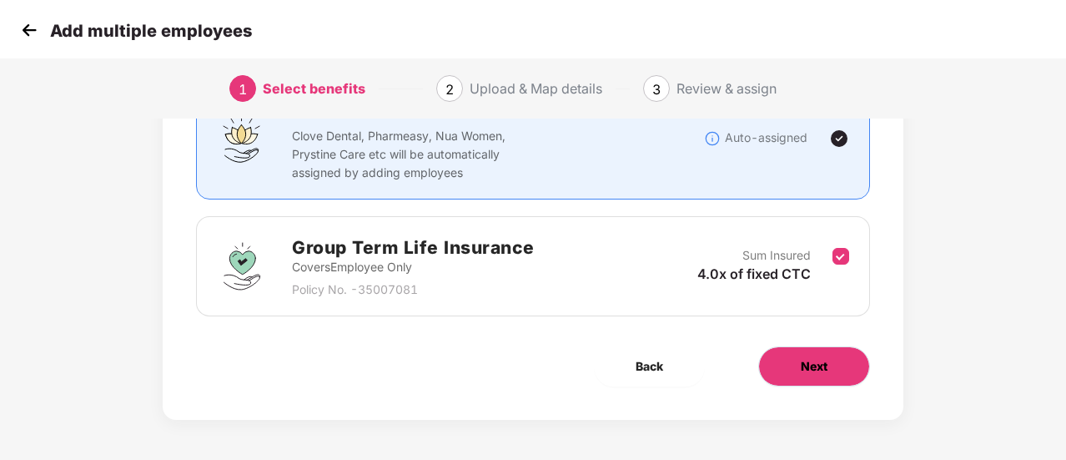
click at [845, 370] on button "Next" at bounding box center [814, 366] width 112 height 40
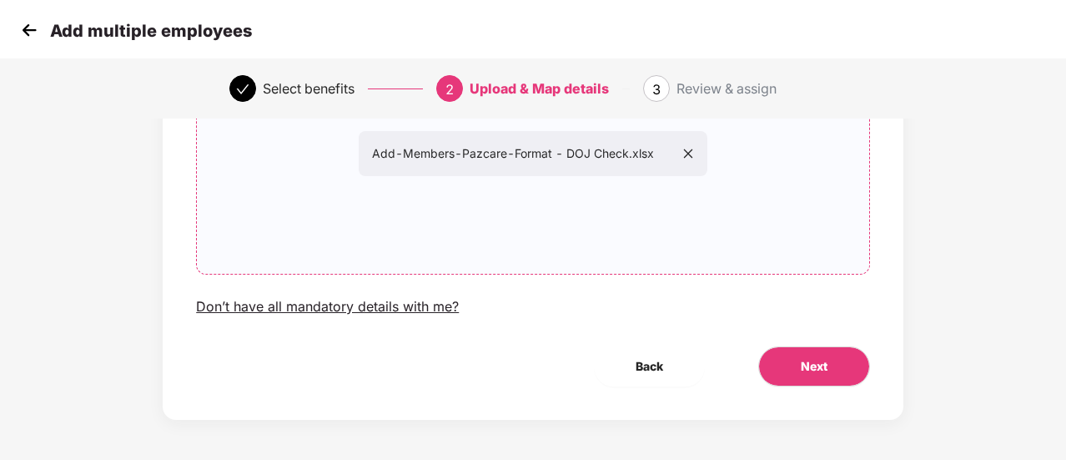
scroll to position [210, 0]
click at [817, 331] on div "Upload Your Employees List Sample File Upload the list of employees and their f…" at bounding box center [533, 172] width 741 height 491
click at [817, 364] on span "Next" at bounding box center [814, 364] width 27 height 18
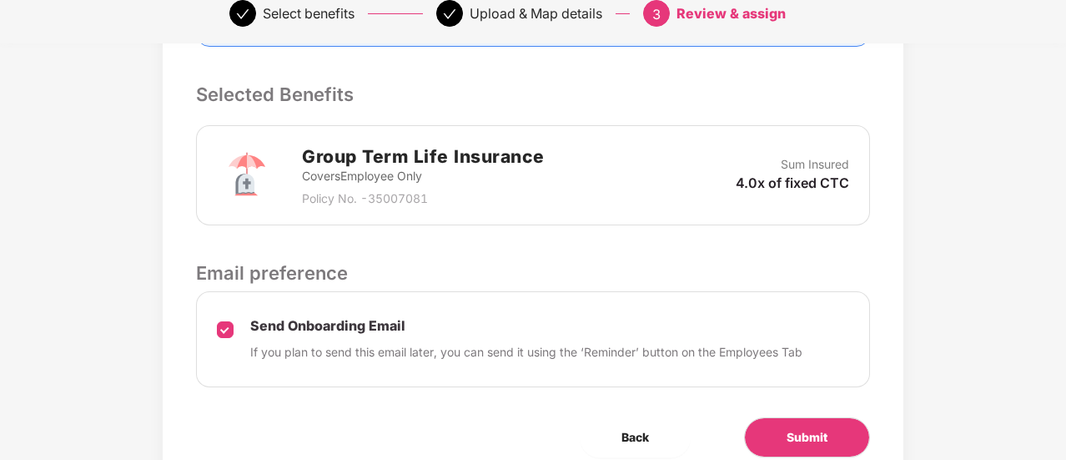
scroll to position [417, 0]
click at [821, 438] on span "Submit" at bounding box center [807, 436] width 41 height 18
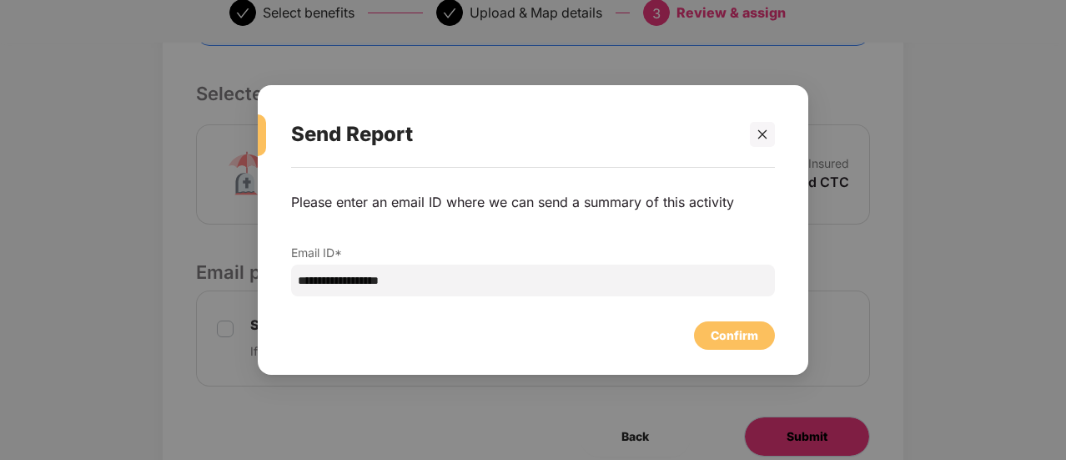
scroll to position [0, 0]
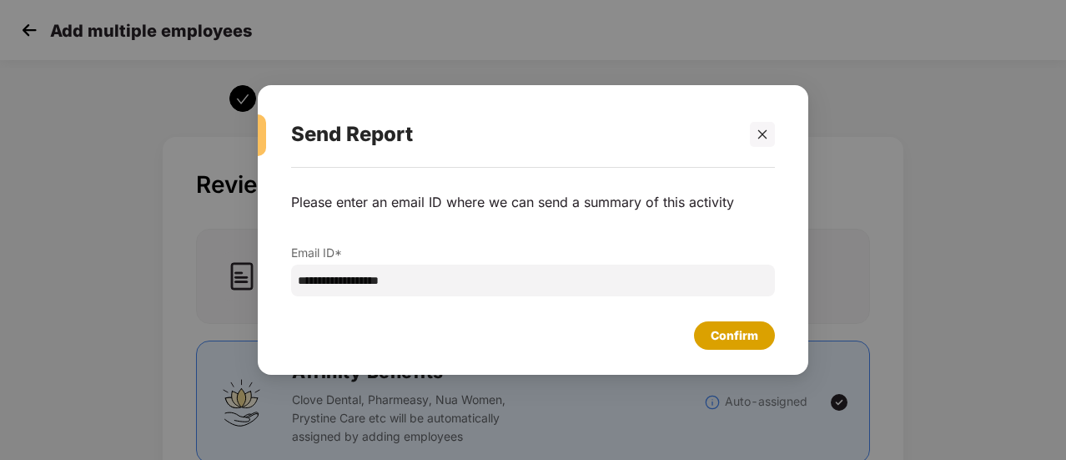
click at [735, 329] on div "Confirm" at bounding box center [735, 335] width 48 height 18
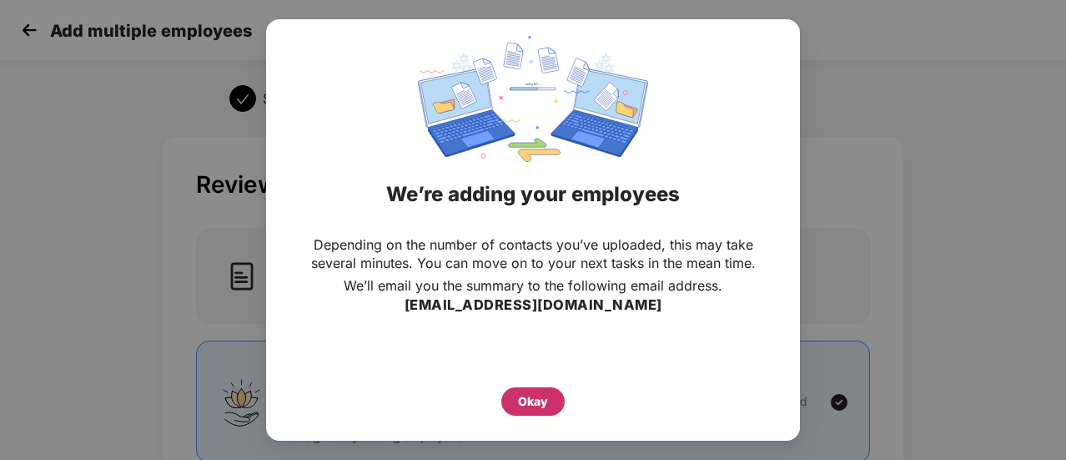
click at [518, 395] on div "Okay" at bounding box center [533, 401] width 30 height 18
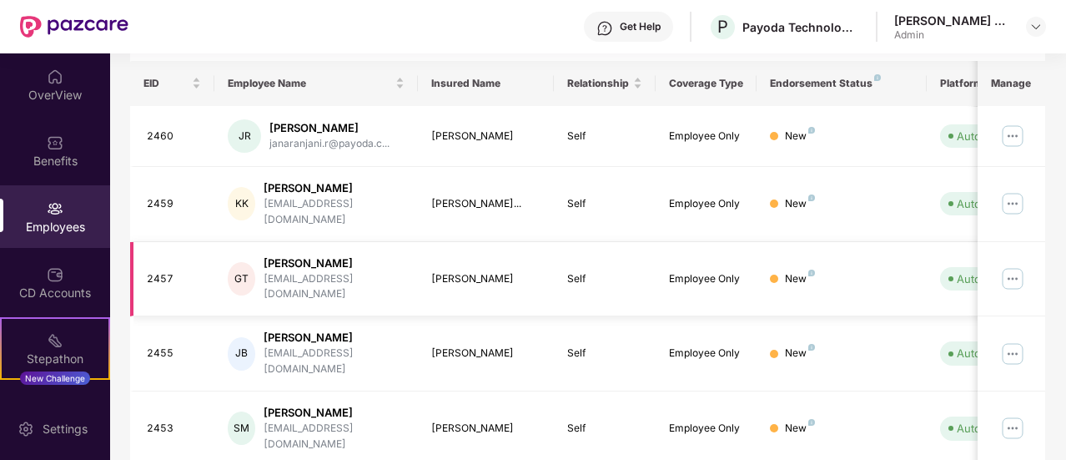
scroll to position [167, 0]
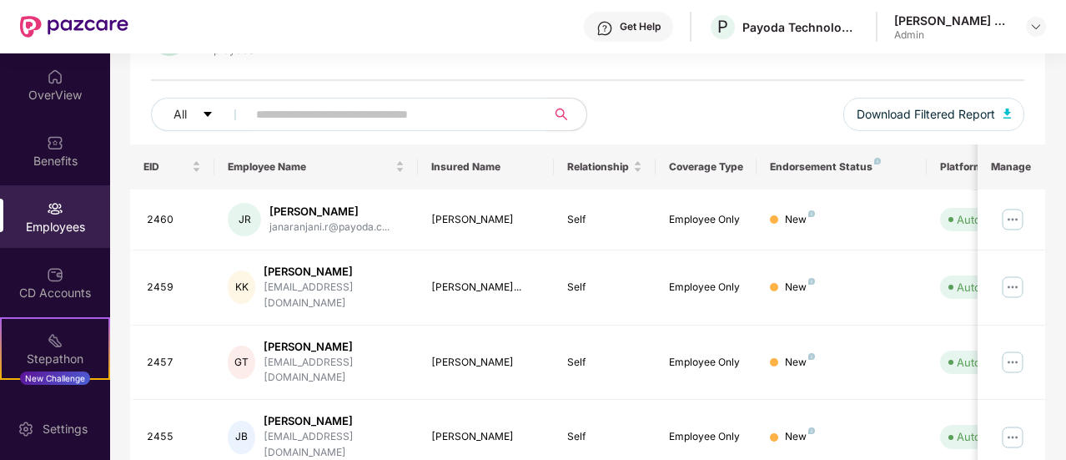
click at [354, 103] on input "text" at bounding box center [390, 114] width 268 height 25
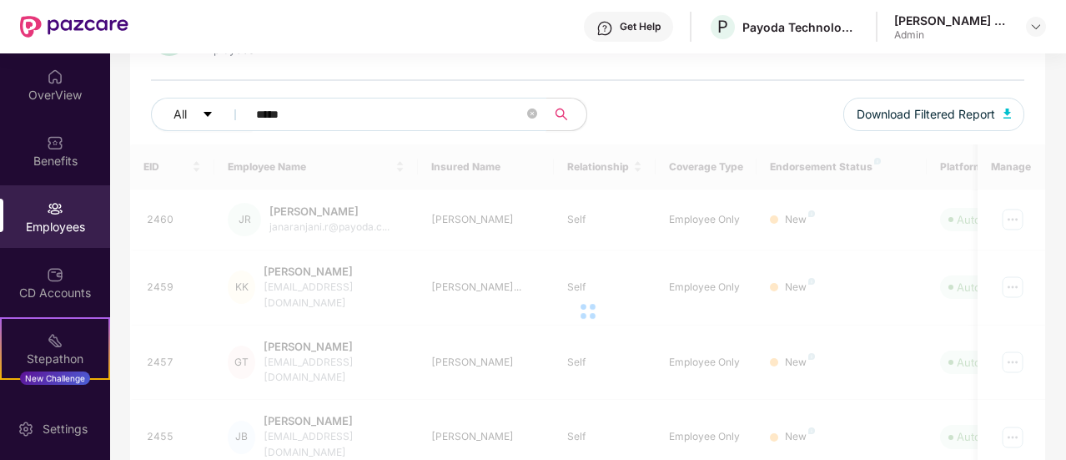
type input "*****"
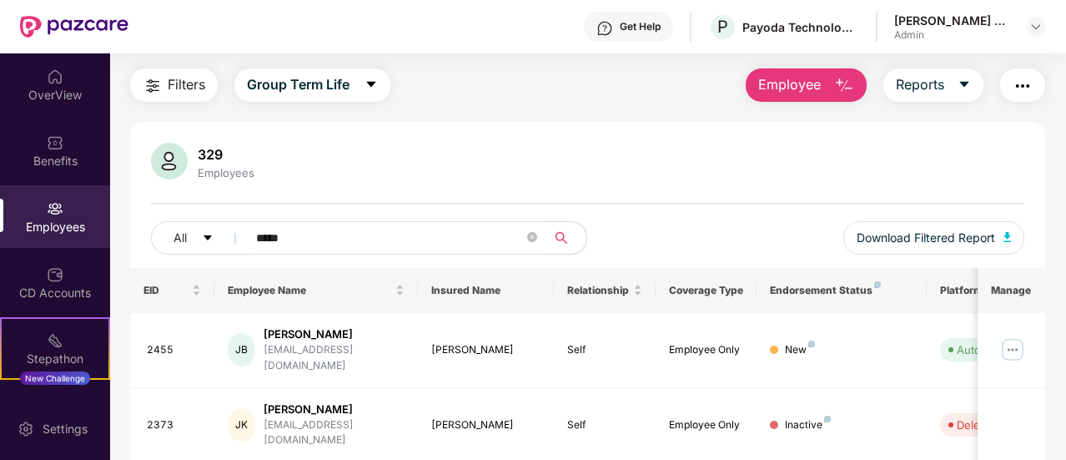
scroll to position [0, 0]
